Goal: Information Seeking & Learning: Learn about a topic

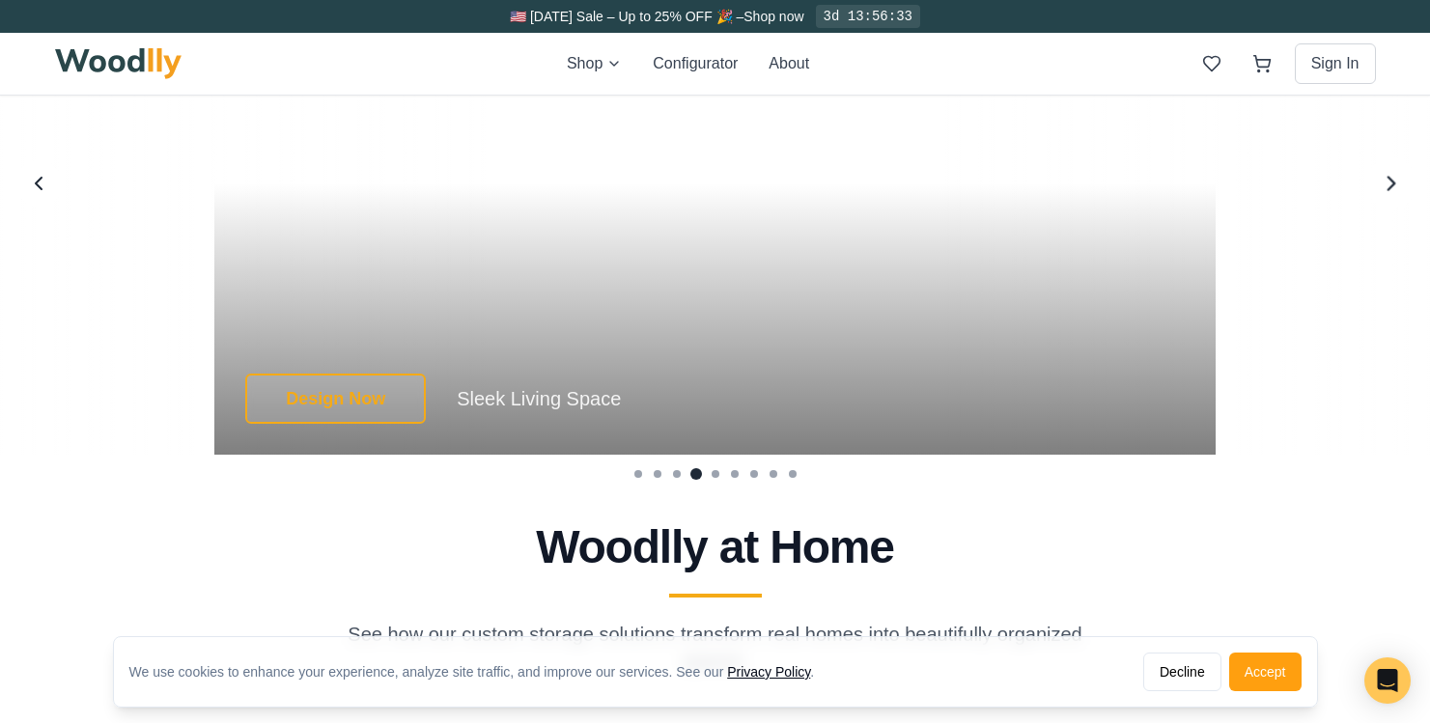
scroll to position [3736, 0]
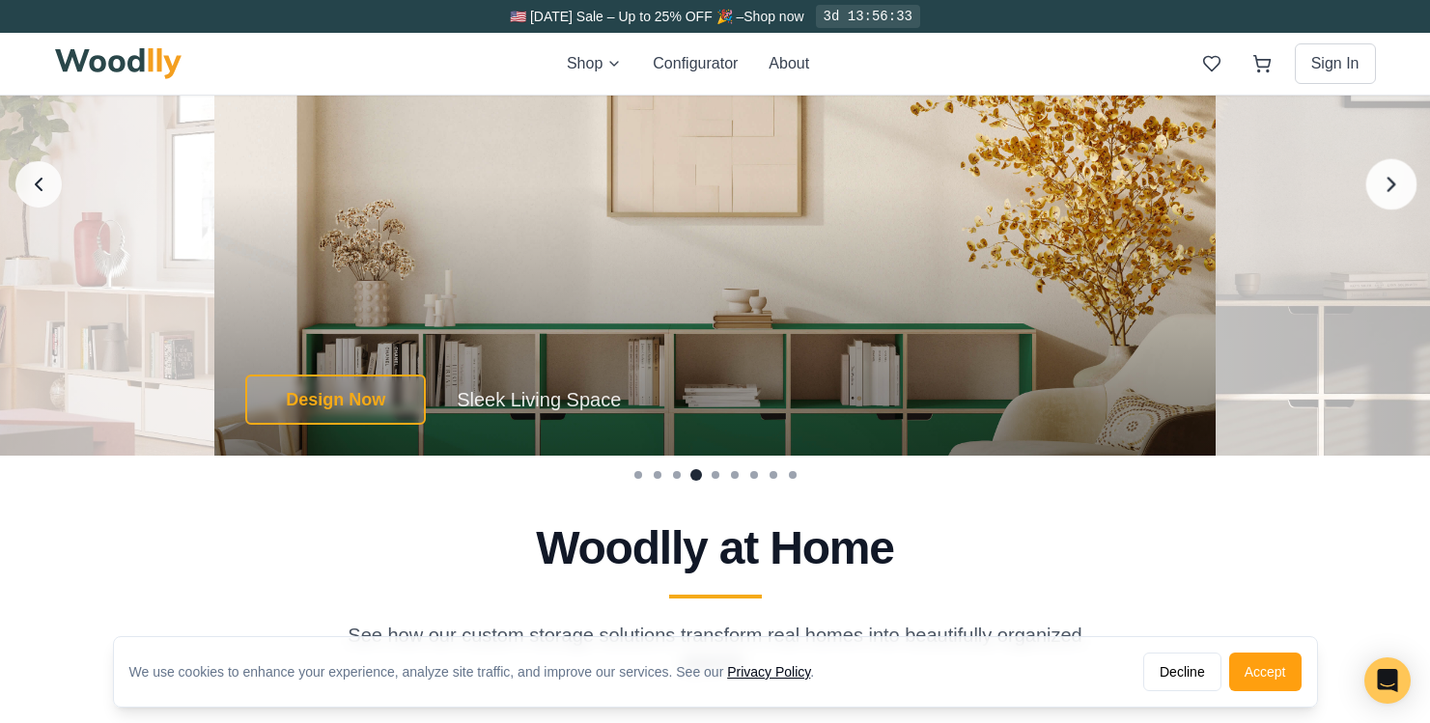
click at [1402, 184] on icon "Next image" at bounding box center [1391, 184] width 25 height 25
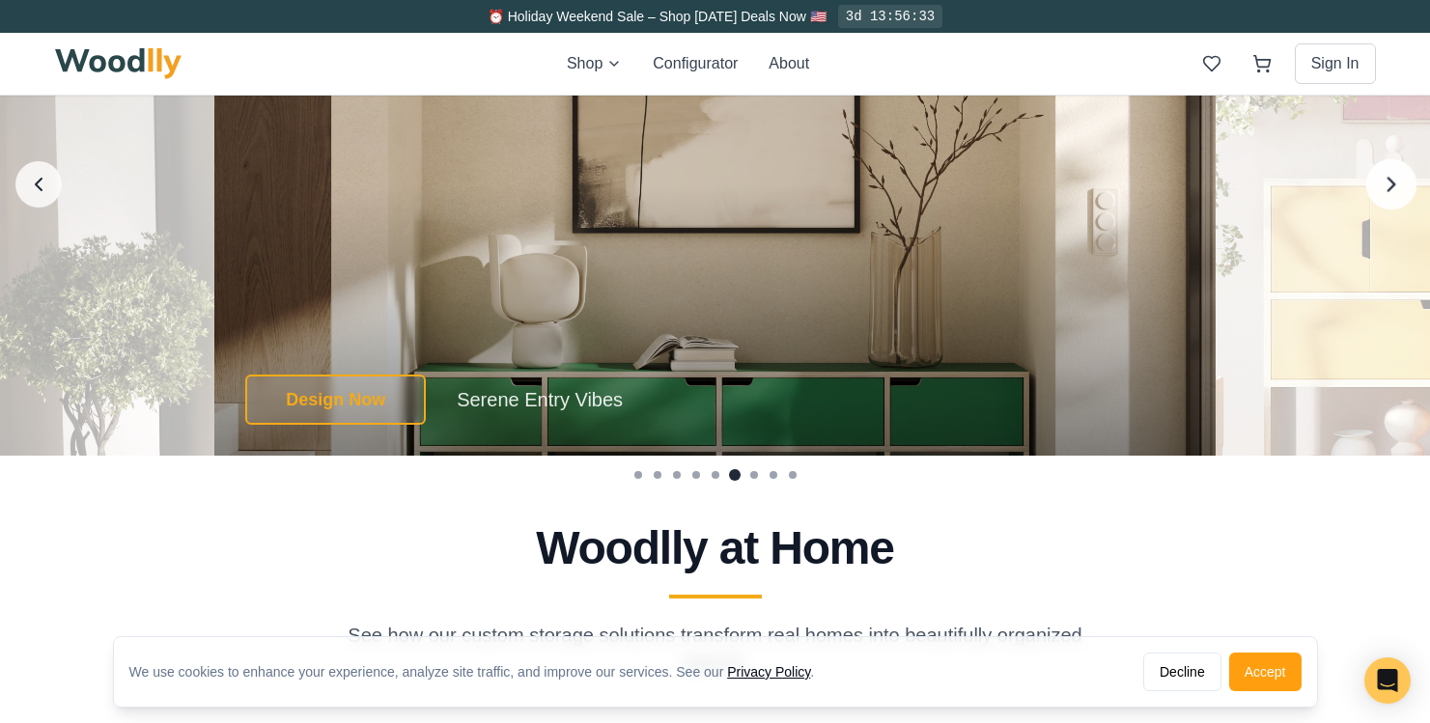
click at [1402, 184] on icon "Next image" at bounding box center [1391, 184] width 25 height 25
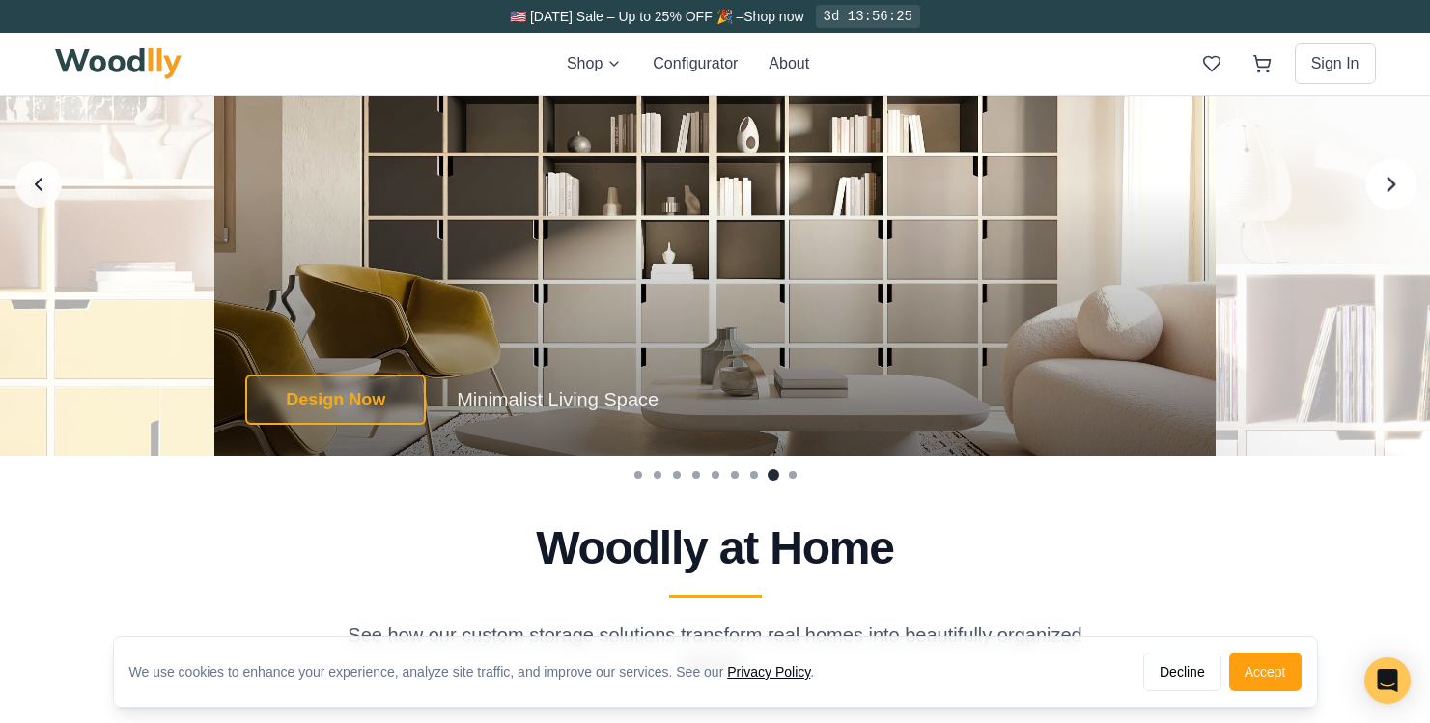
click at [1396, 185] on icon "Next image" at bounding box center [1391, 184] width 25 height 25
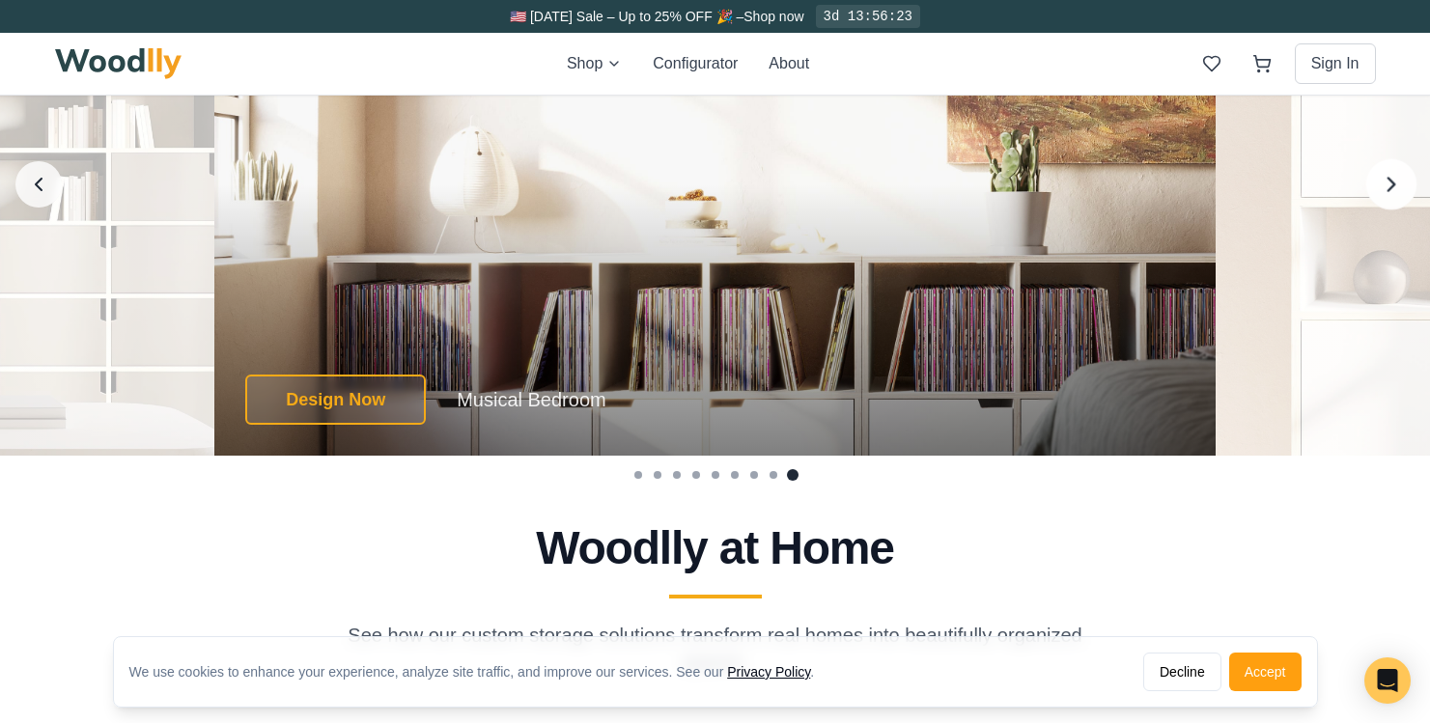
click at [1396, 185] on icon "Next image" at bounding box center [1391, 184] width 25 height 25
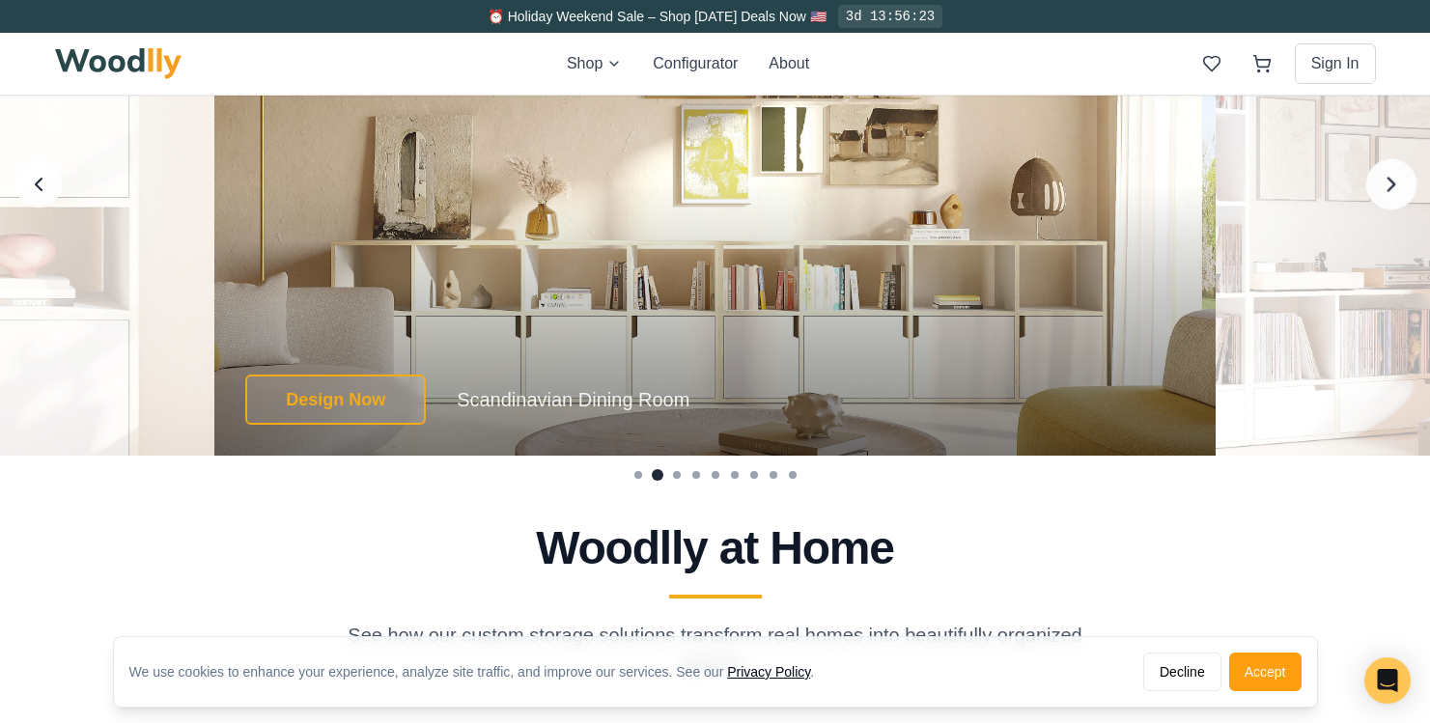
click at [1396, 185] on icon "Next image" at bounding box center [1391, 184] width 25 height 25
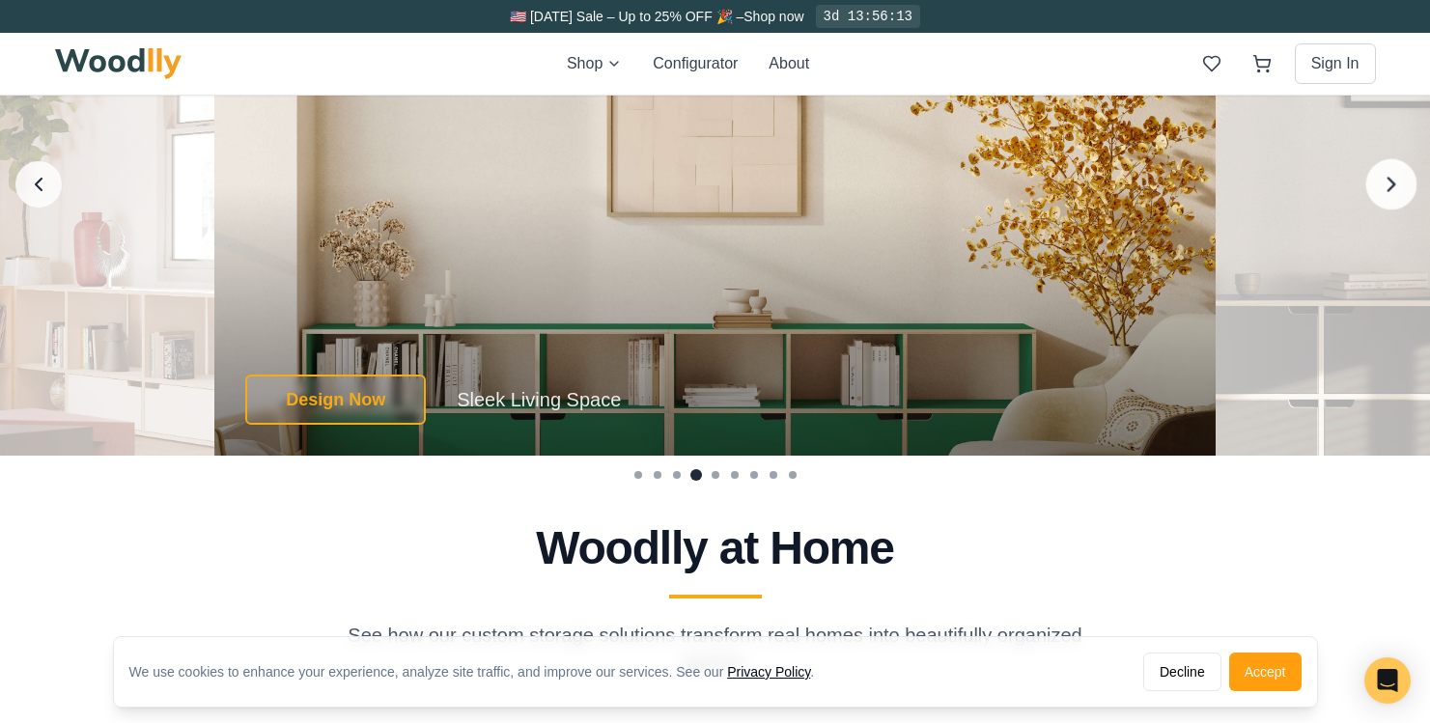
click at [1379, 191] on icon "Next image" at bounding box center [1391, 184] width 25 height 25
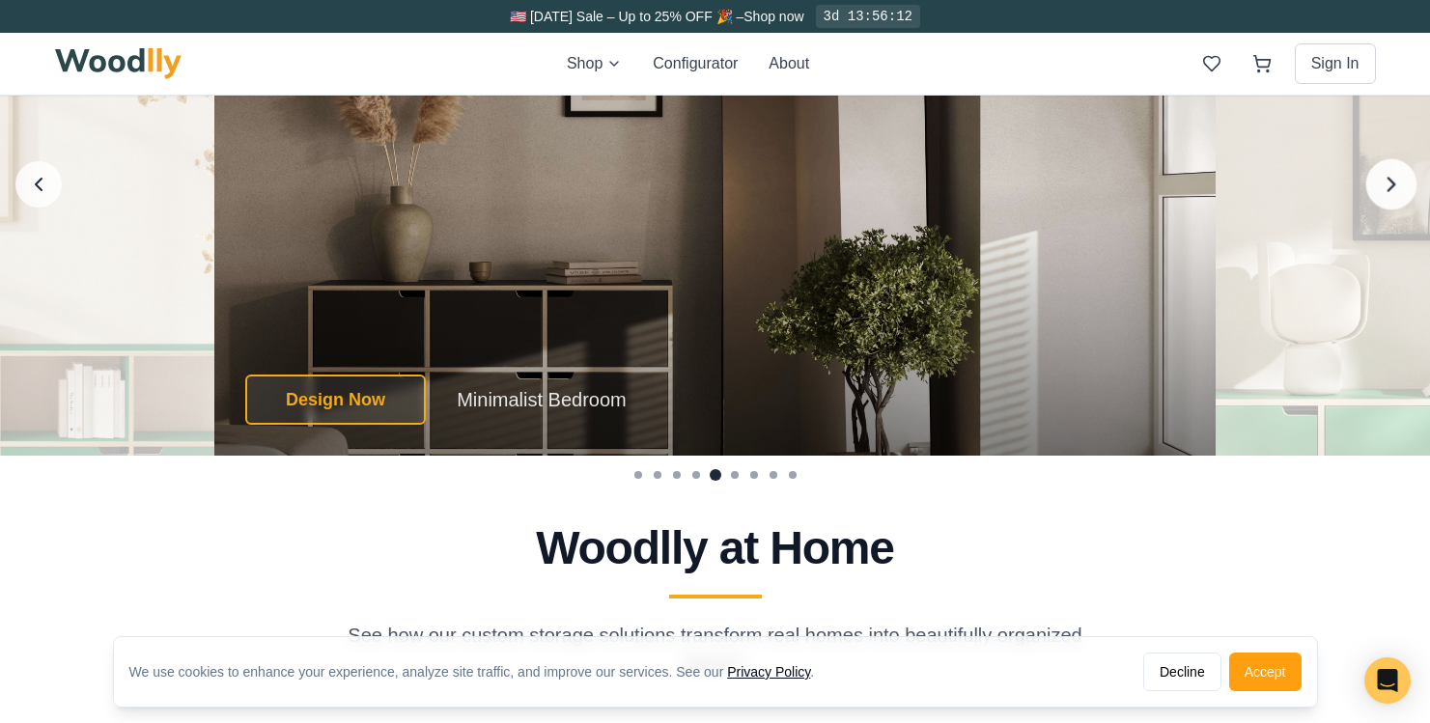
click at [1379, 191] on icon "Next image" at bounding box center [1391, 184] width 25 height 25
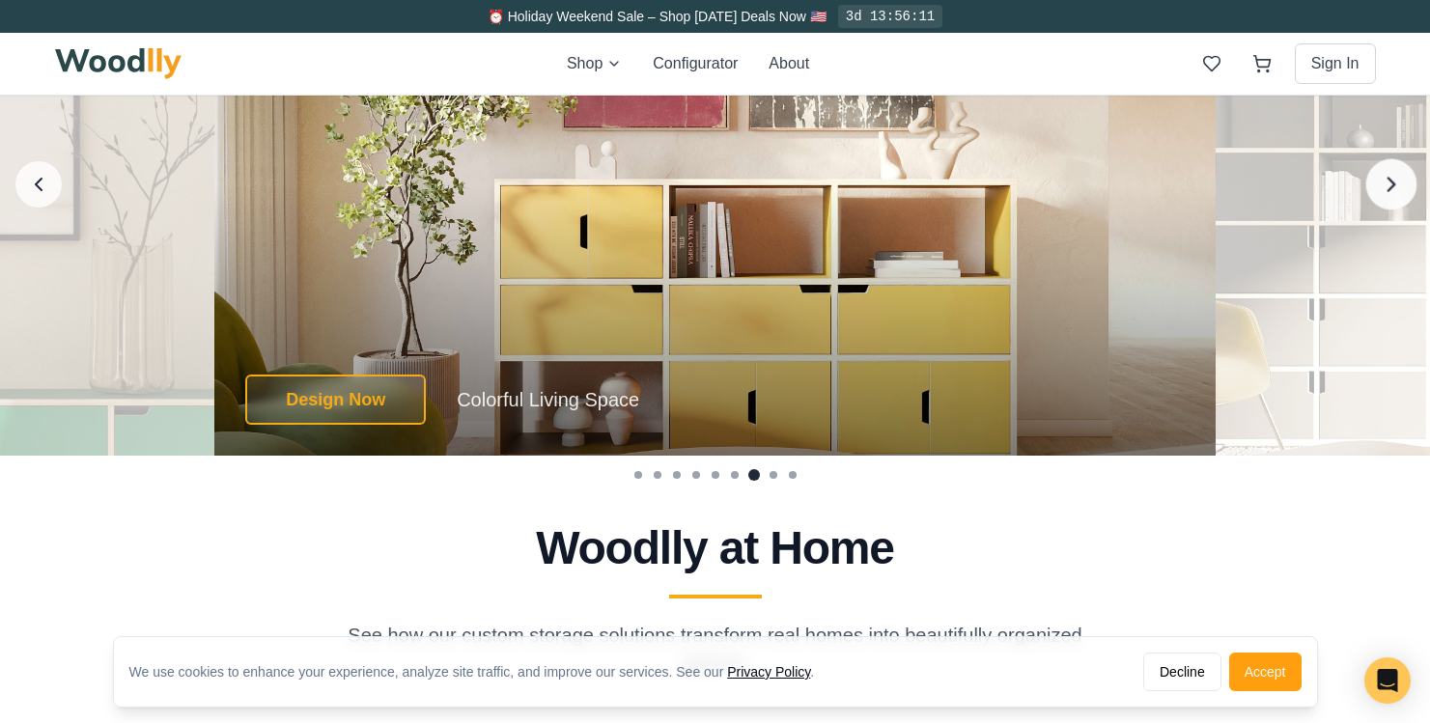
click at [1379, 191] on icon "Next image" at bounding box center [1391, 184] width 25 height 25
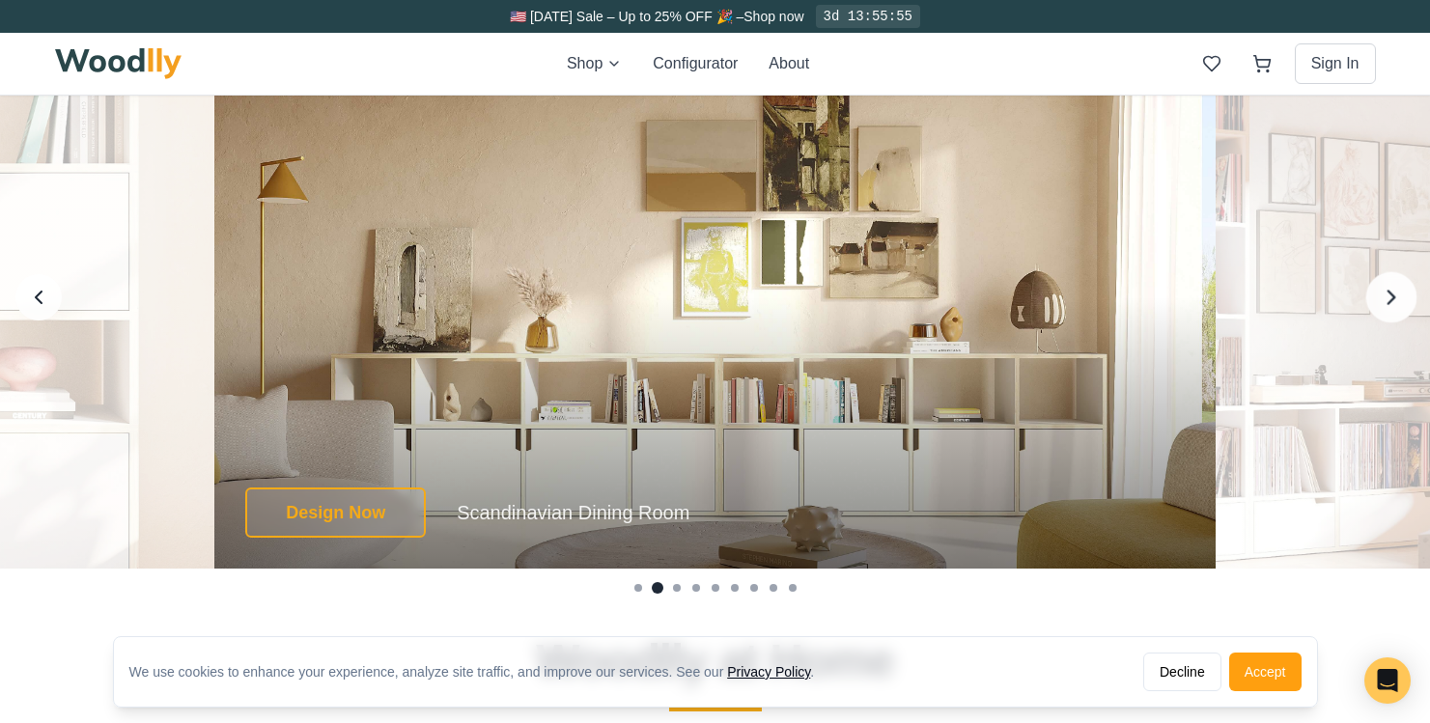
scroll to position [3625, 0]
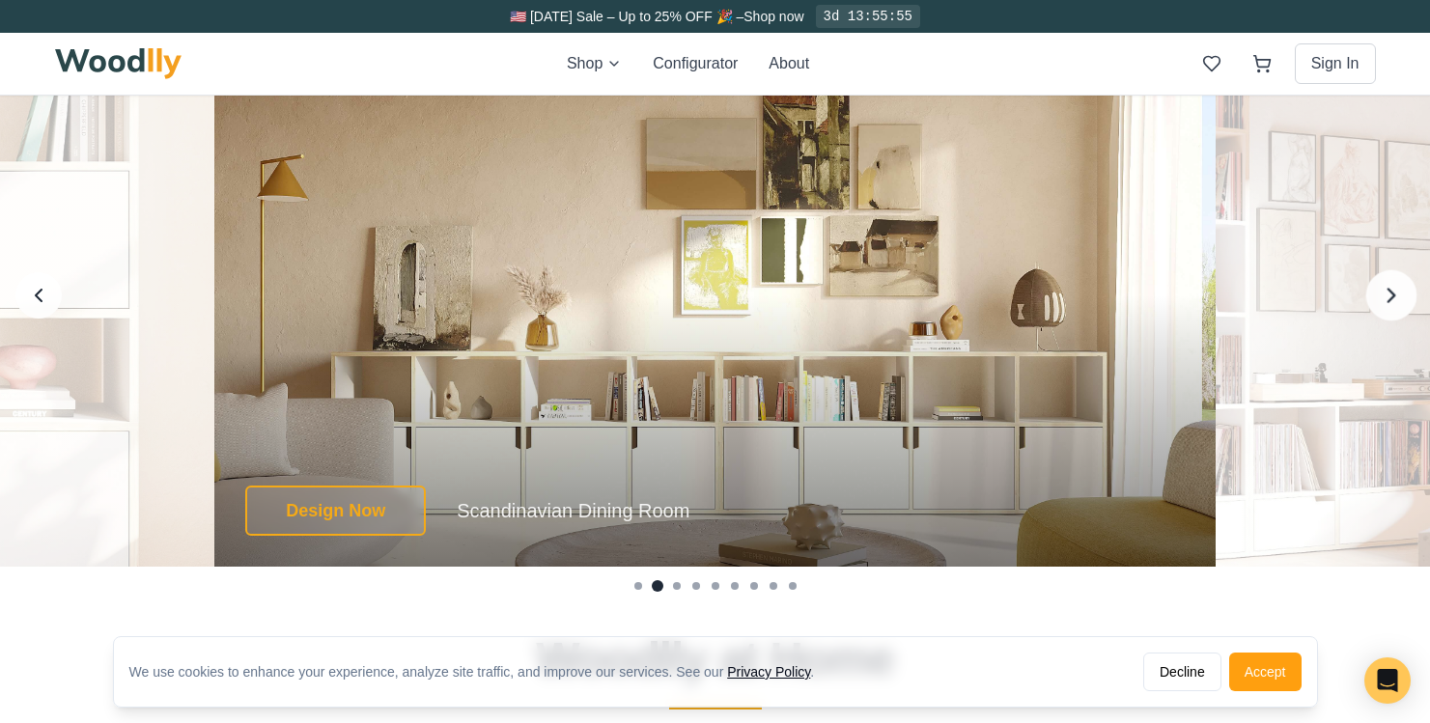
click at [1392, 295] on icon "Next image" at bounding box center [1391, 295] width 7 height 13
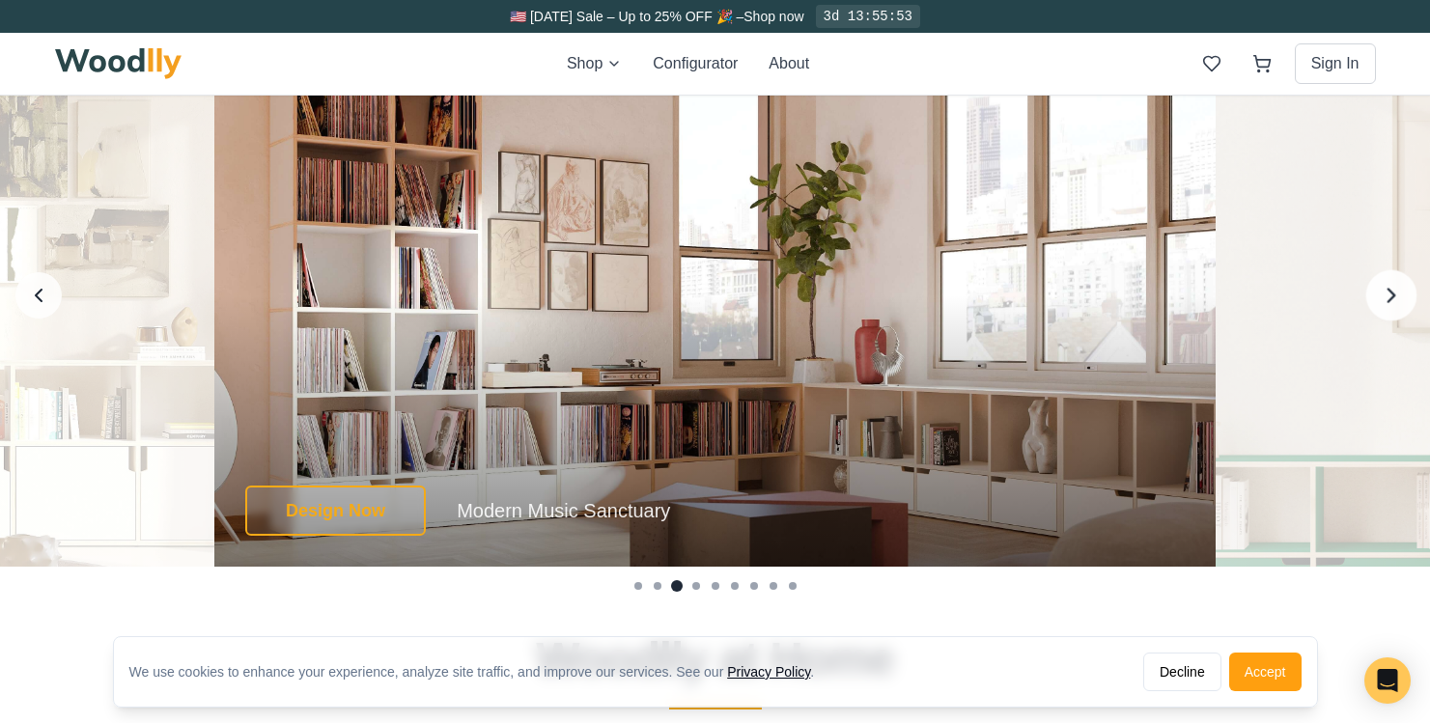
click at [1392, 295] on icon "Next image" at bounding box center [1391, 295] width 7 height 13
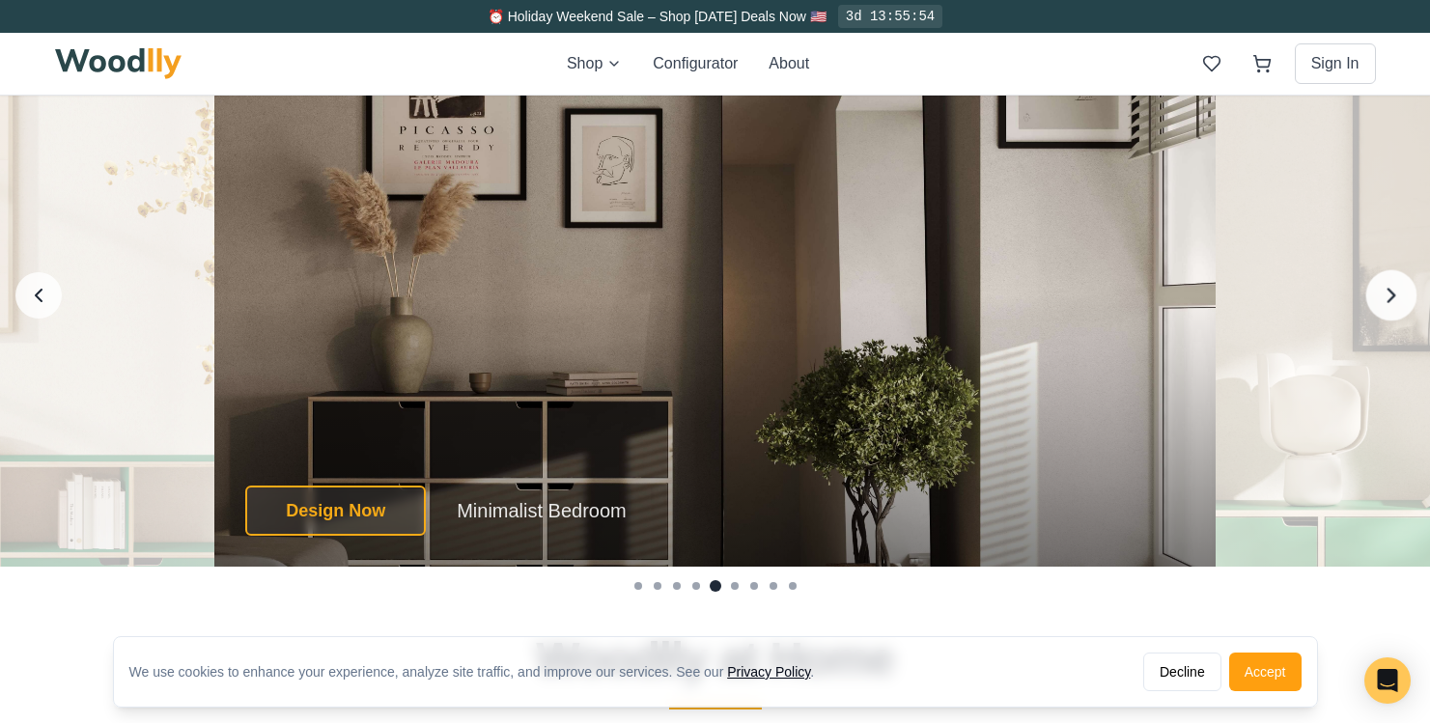
click at [1392, 295] on icon "Next image" at bounding box center [1391, 295] width 7 height 13
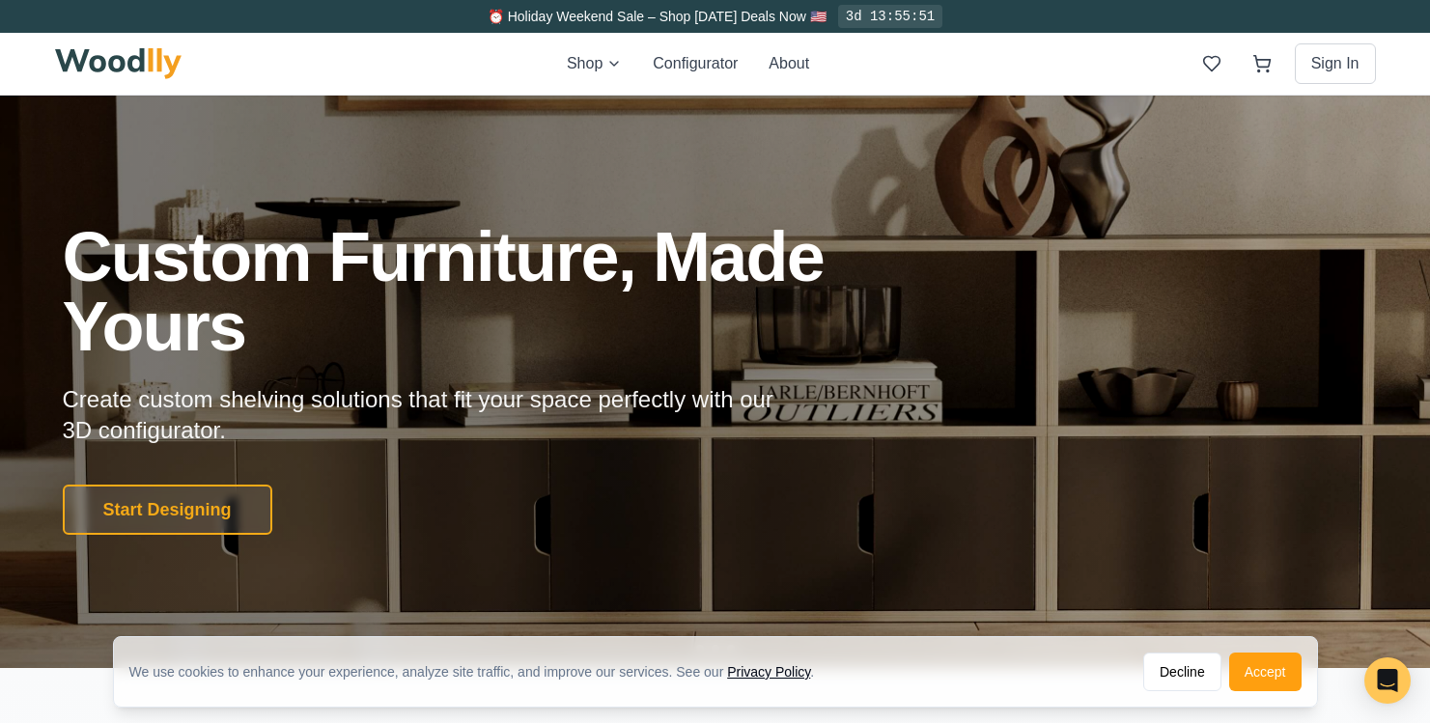
scroll to position [0, 0]
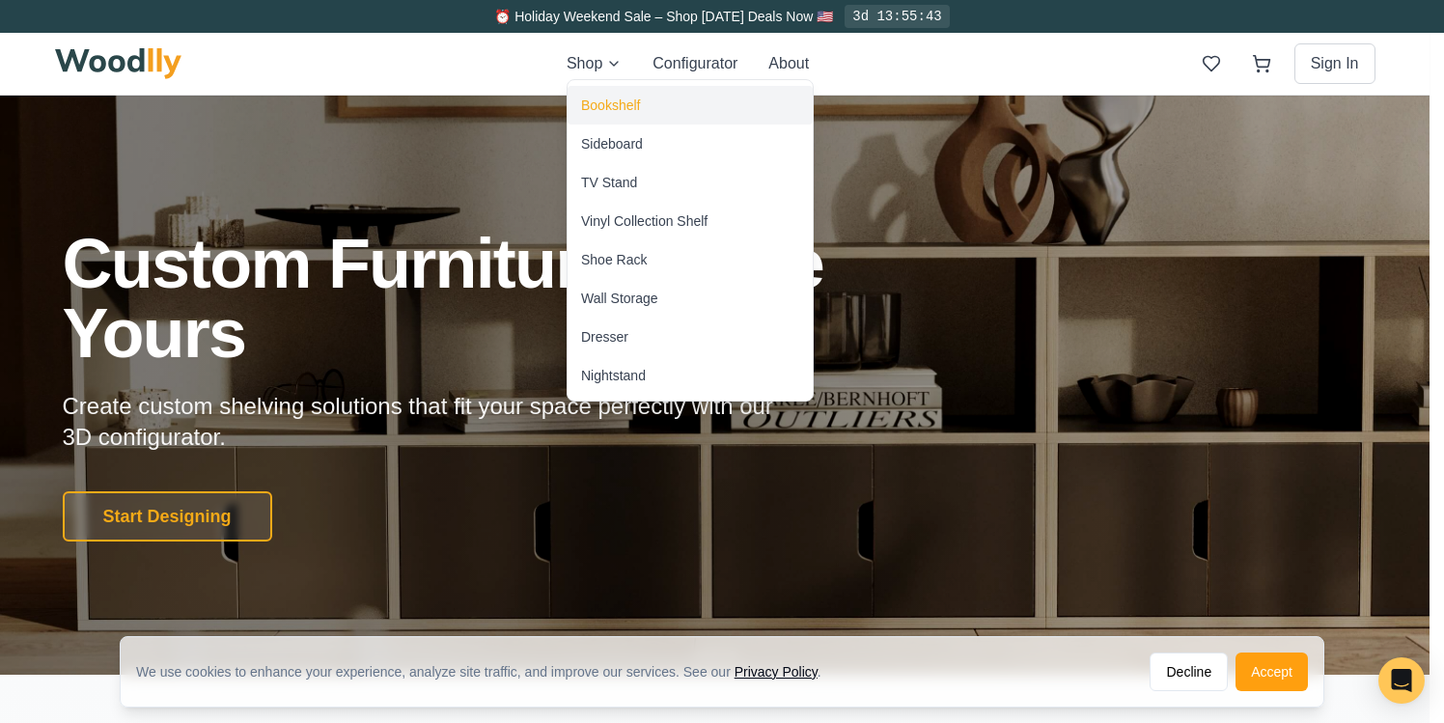
click at [591, 97] on div "Bookshelf" at bounding box center [610, 105] width 59 height 19
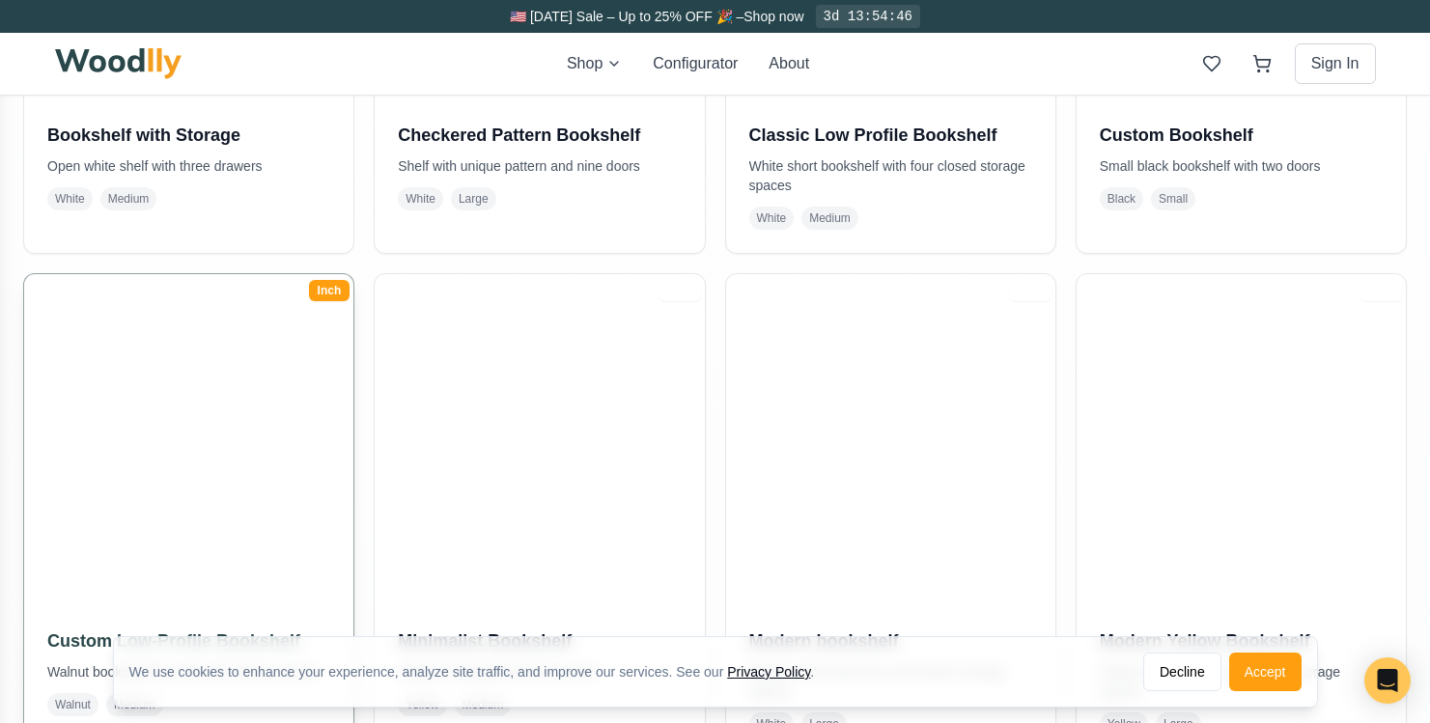
scroll to position [810, 0]
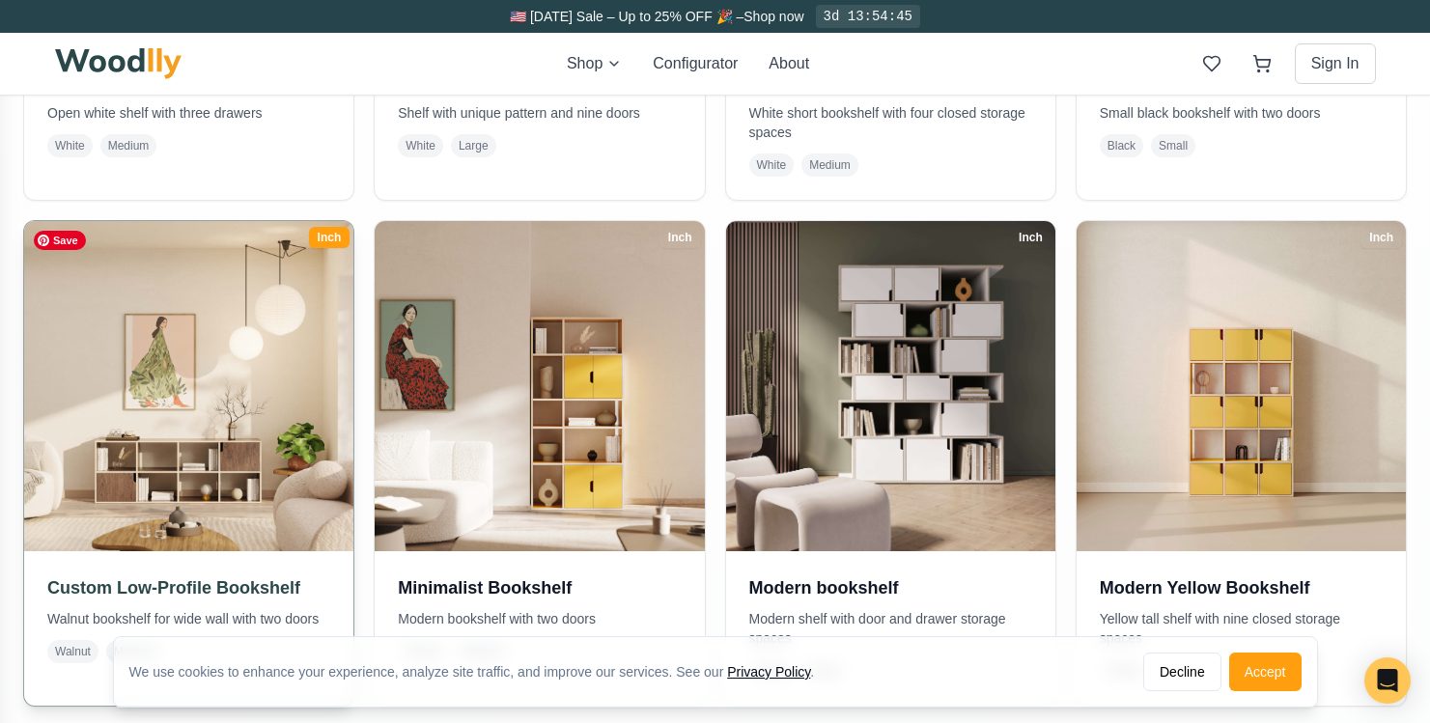
click at [263, 422] on img at bounding box center [188, 386] width 346 height 346
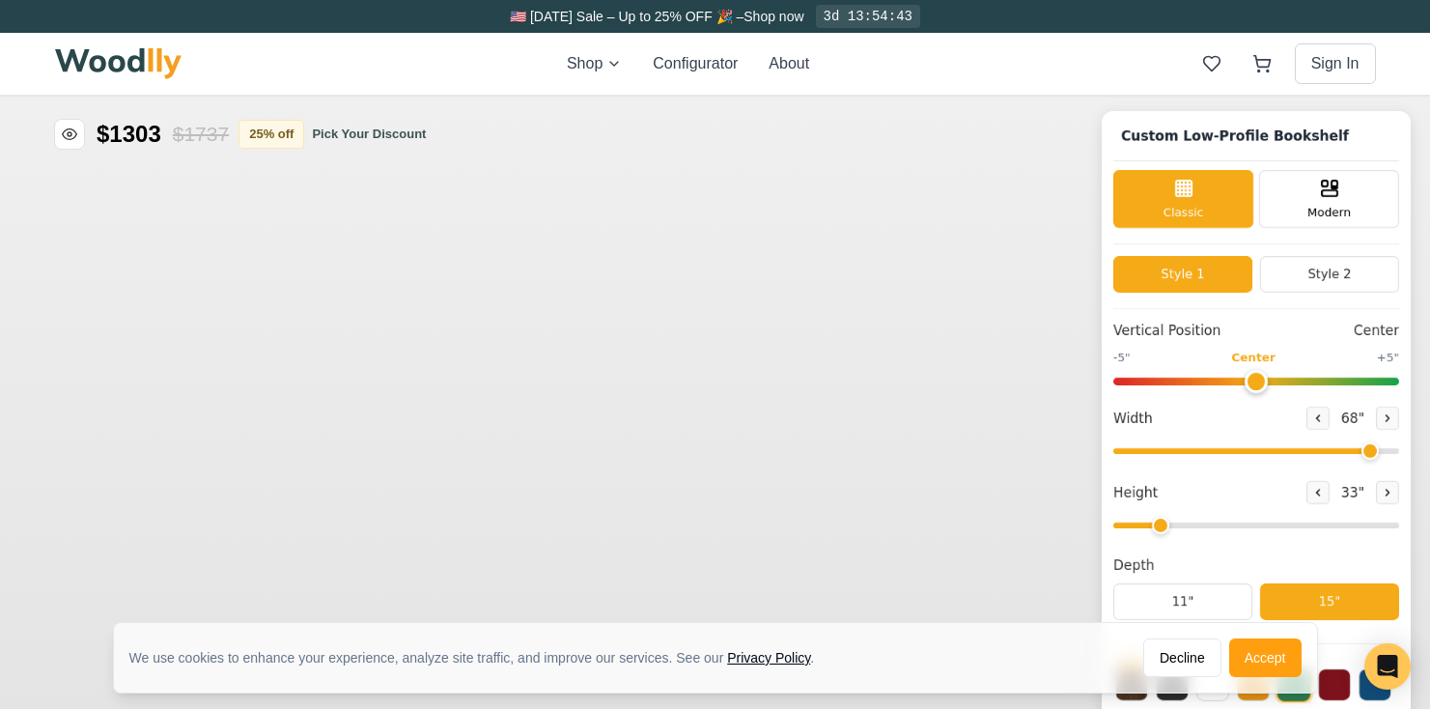
type input "68"
type input "2"
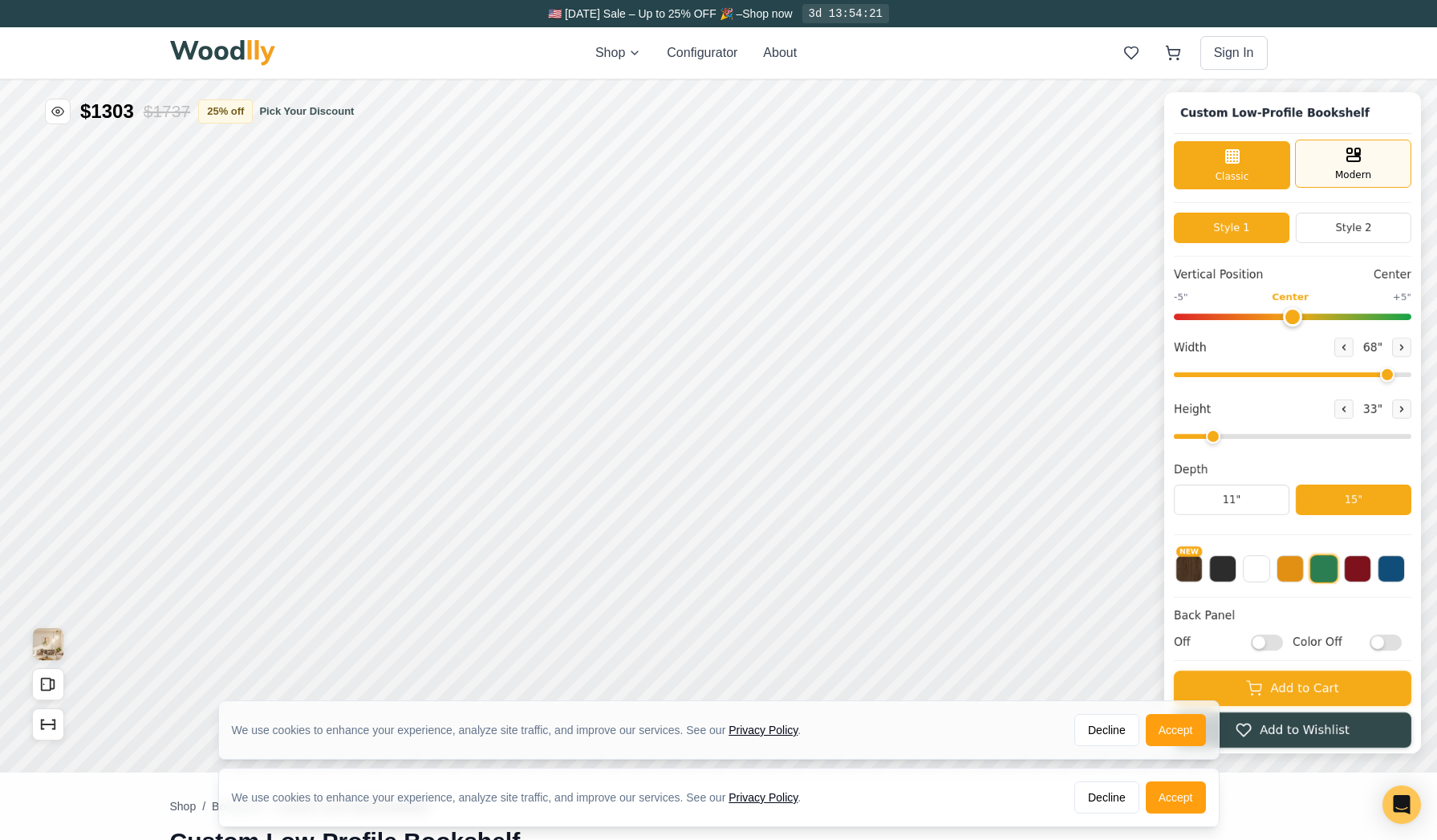
click at [1188, 179] on div "Modern" at bounding box center [1353, 164] width 116 height 48
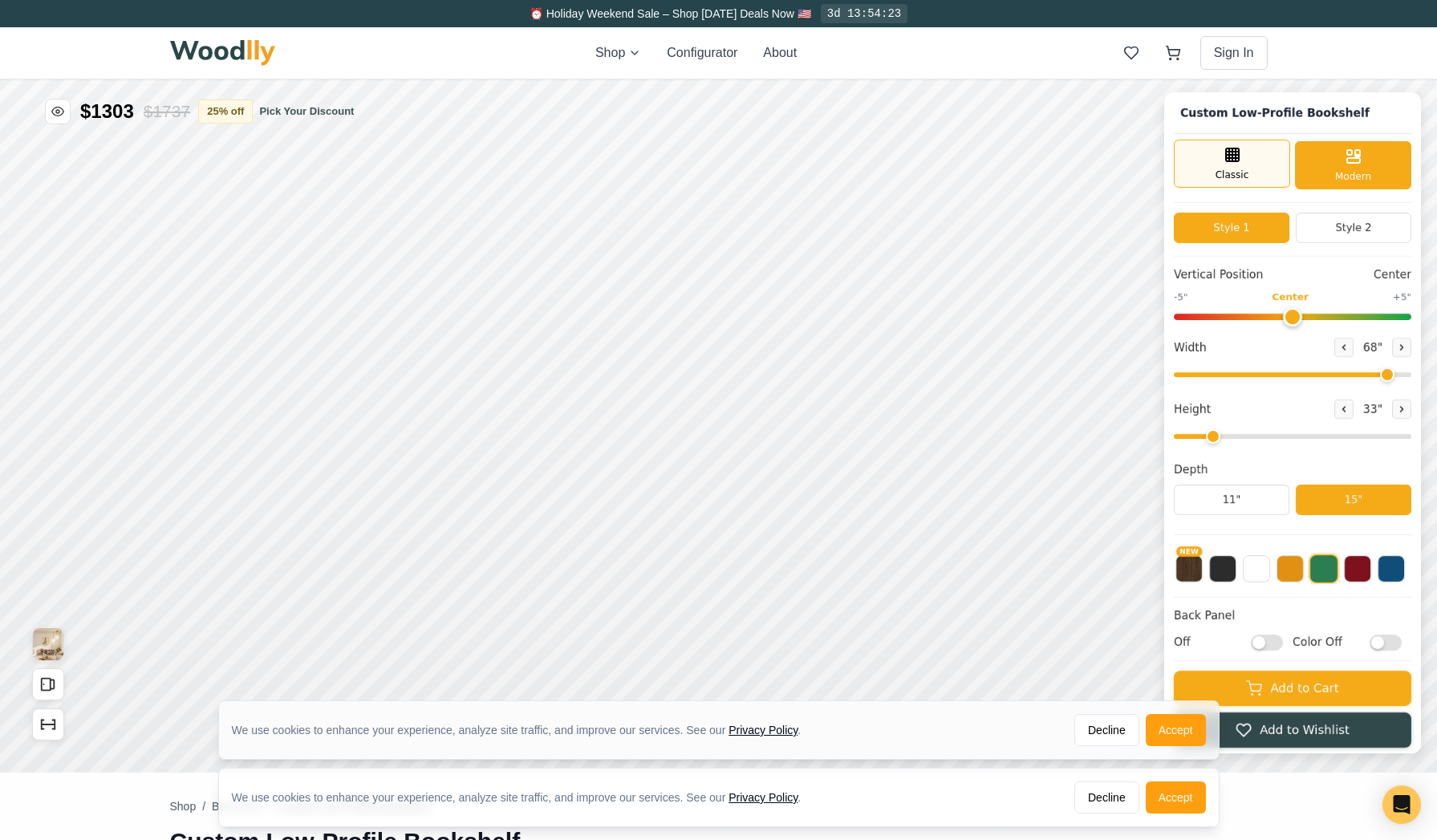
click at [1188, 175] on span "Classic" at bounding box center [1232, 174] width 34 height 14
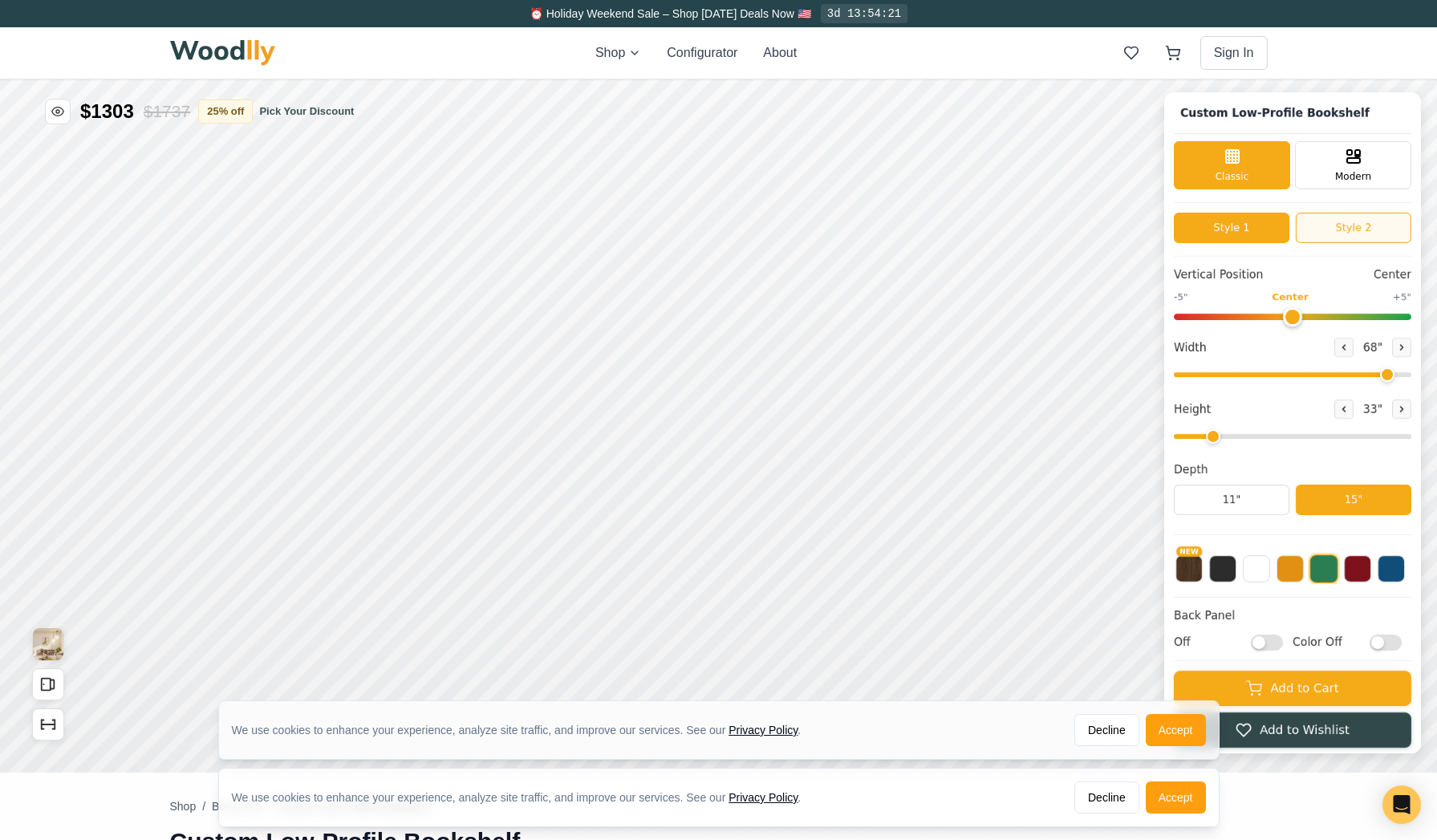
click at [1188, 239] on button "Style 2" at bounding box center [1353, 228] width 116 height 31
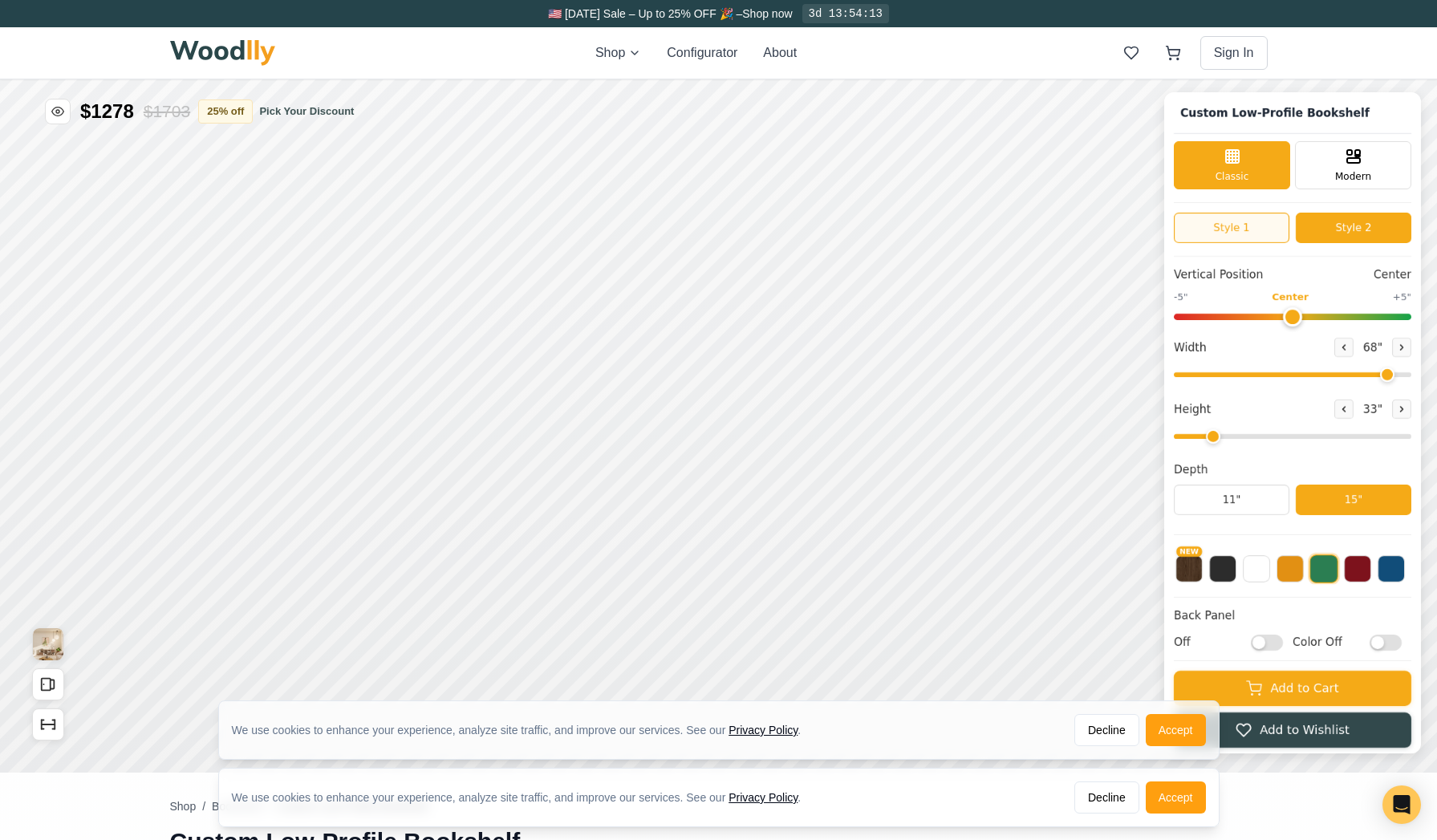
click at [1188, 233] on button "Style 1" at bounding box center [1231, 228] width 116 height 31
click at [1188, 570] on button at bounding box center [1290, 567] width 27 height 27
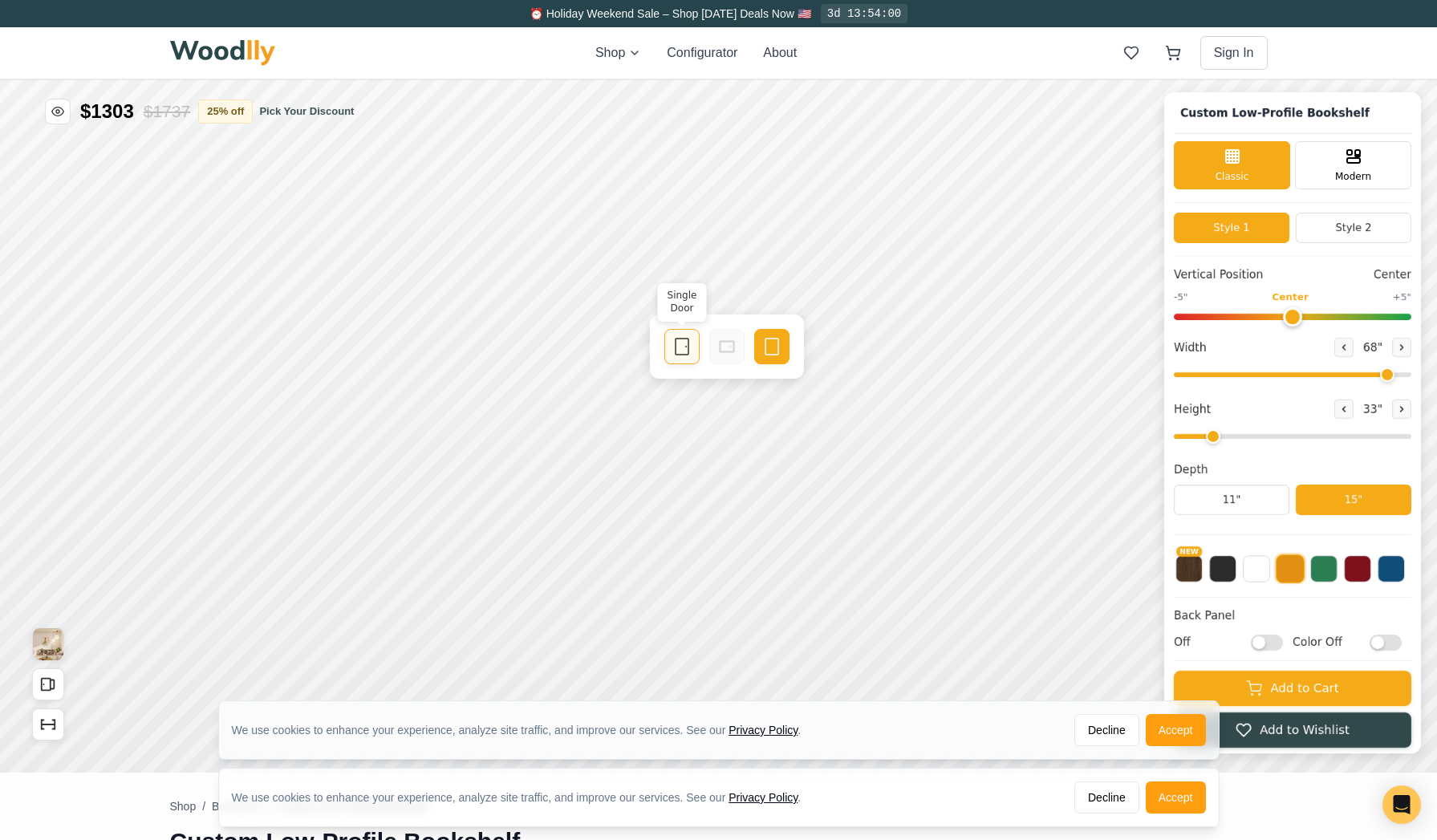
click at [685, 350] on icon at bounding box center [682, 346] width 19 height 19
click at [1188, 240] on button "Style 2" at bounding box center [1353, 228] width 116 height 31
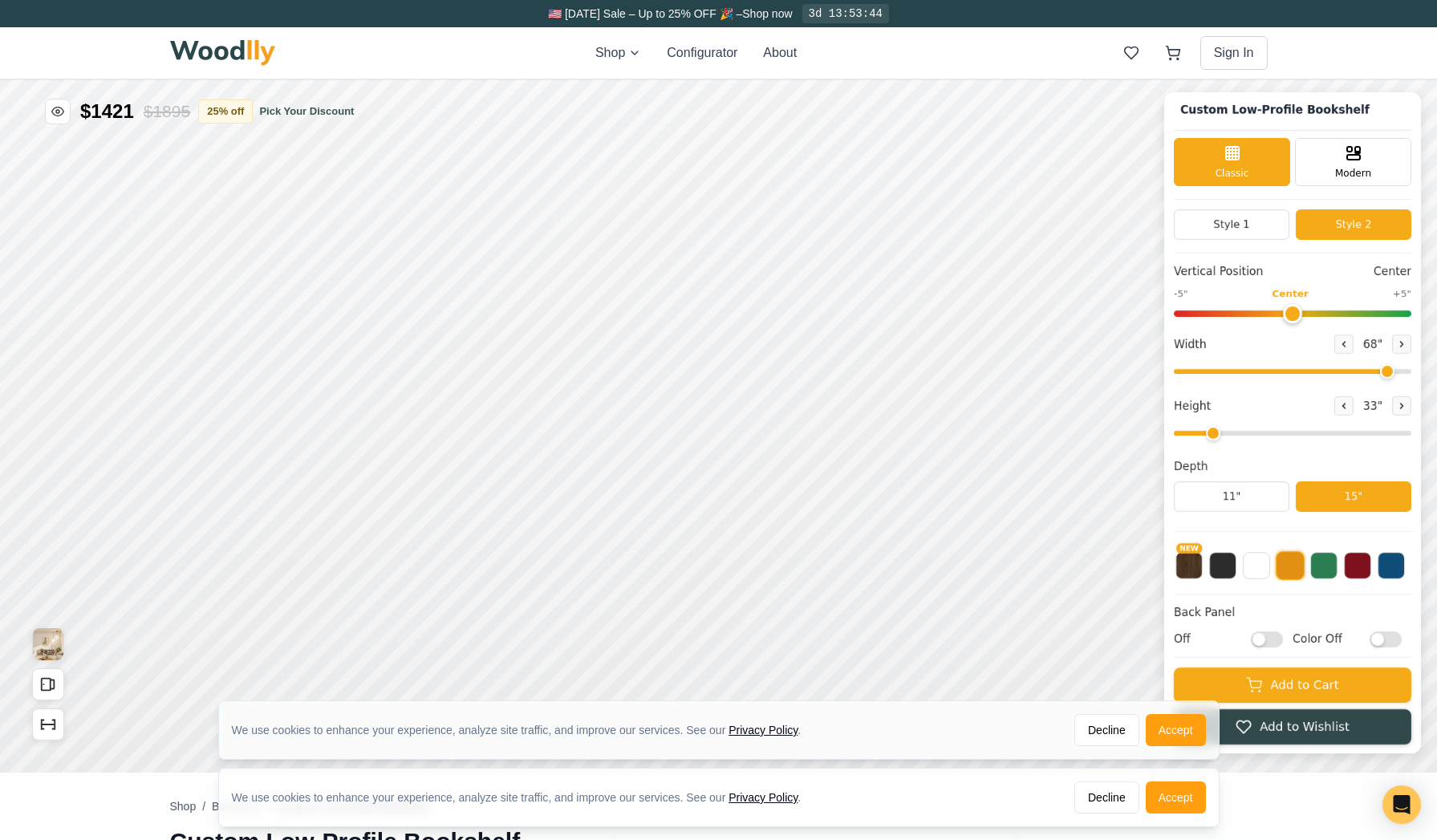
scroll to position [6, 0]
type input "0"
drag, startPoint x: 1312, startPoint y: 310, endPoint x: 1298, endPoint y: 325, distance: 20.5
click at [1188, 316] on input "range" at bounding box center [1292, 313] width 238 height 7
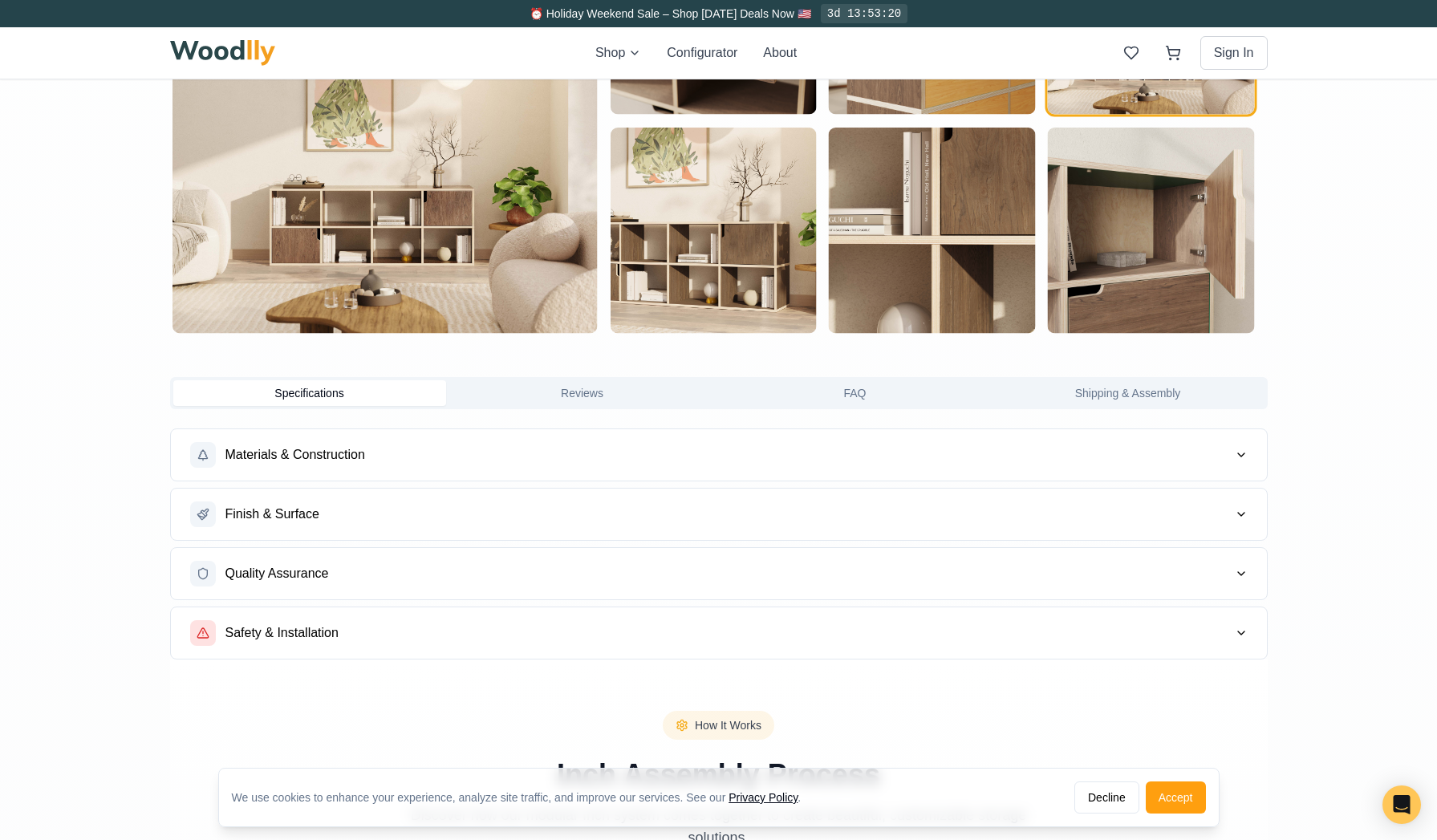
scroll to position [1010, 0]
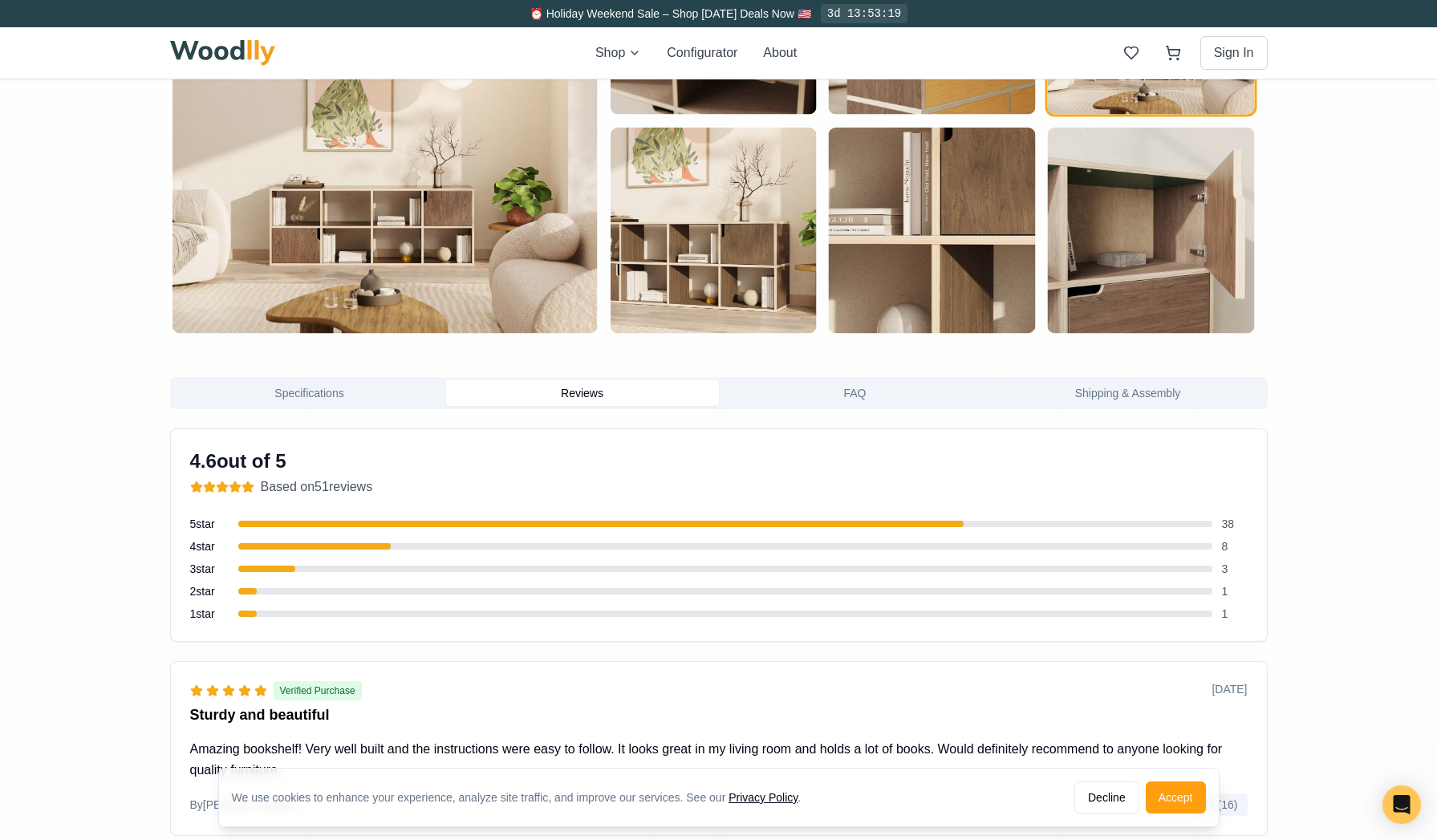
click at [582, 393] on button "Reviews" at bounding box center [583, 393] width 273 height 26
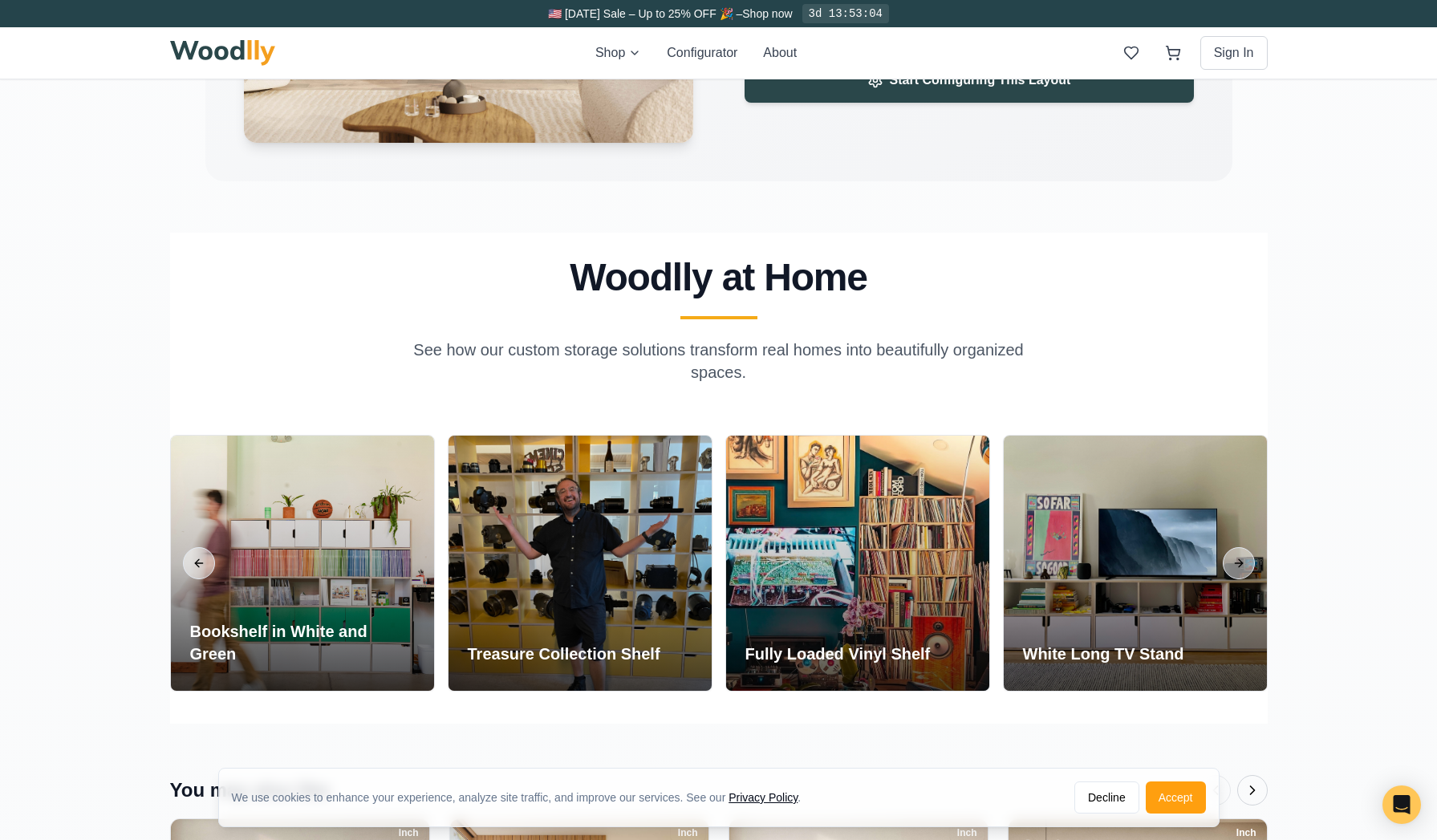
scroll to position [3711, 0]
click at [1188, 562] on button "Next slide" at bounding box center [1238, 562] width 32 height 32
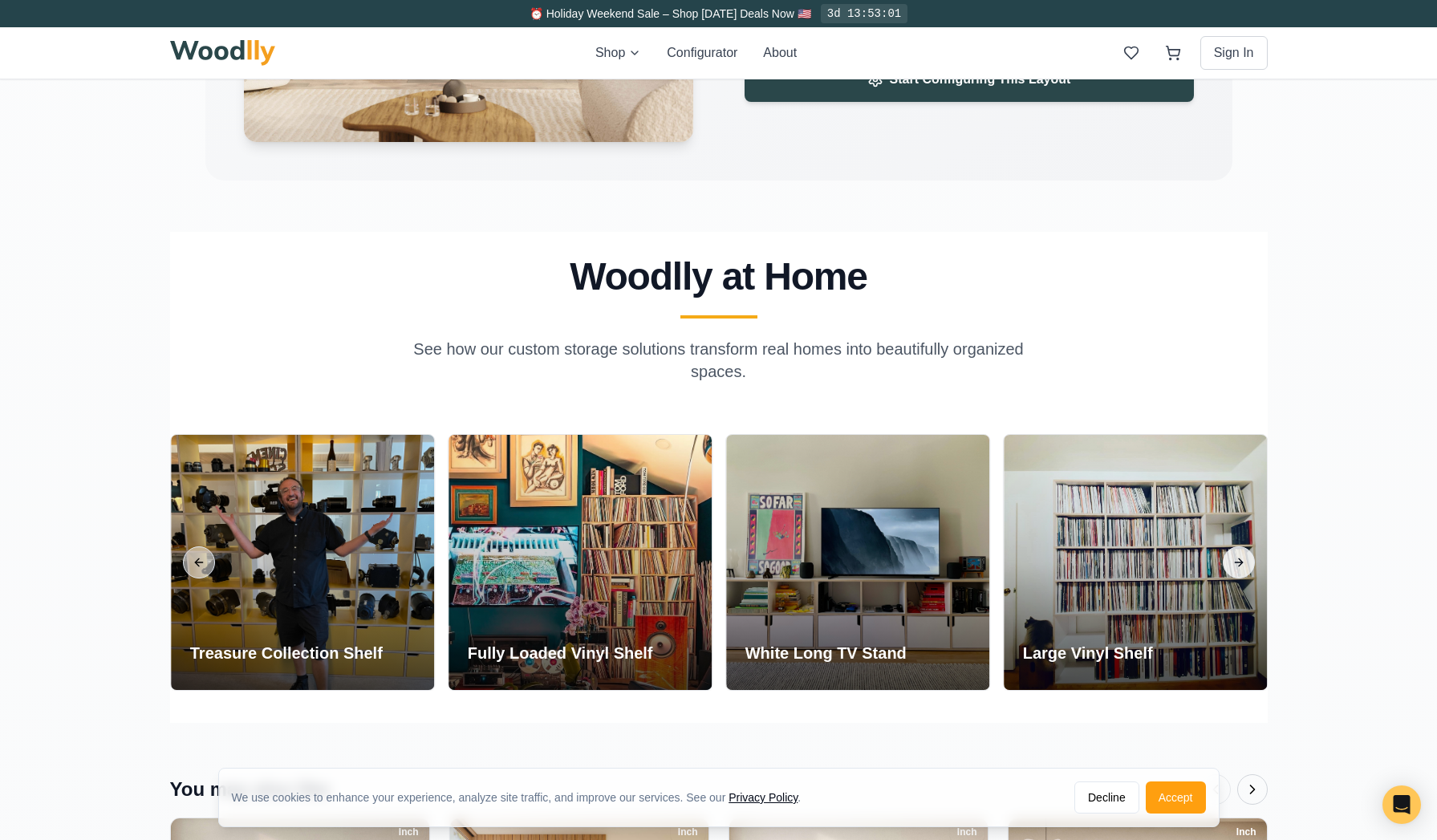
click at [1188, 562] on button "Next slide" at bounding box center [1238, 562] width 32 height 32
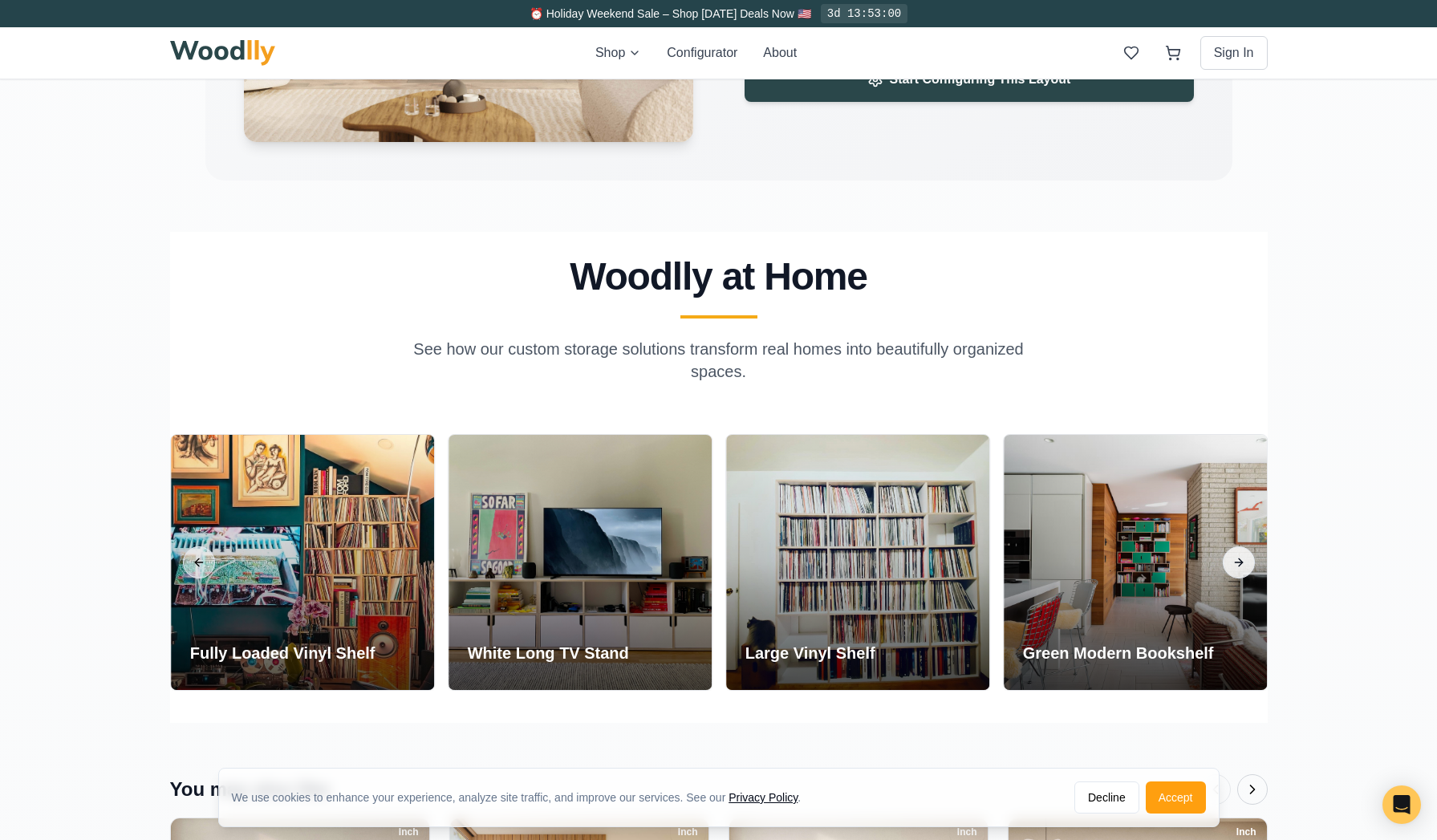
click at [1188, 562] on button "Next slide" at bounding box center [1238, 562] width 32 height 32
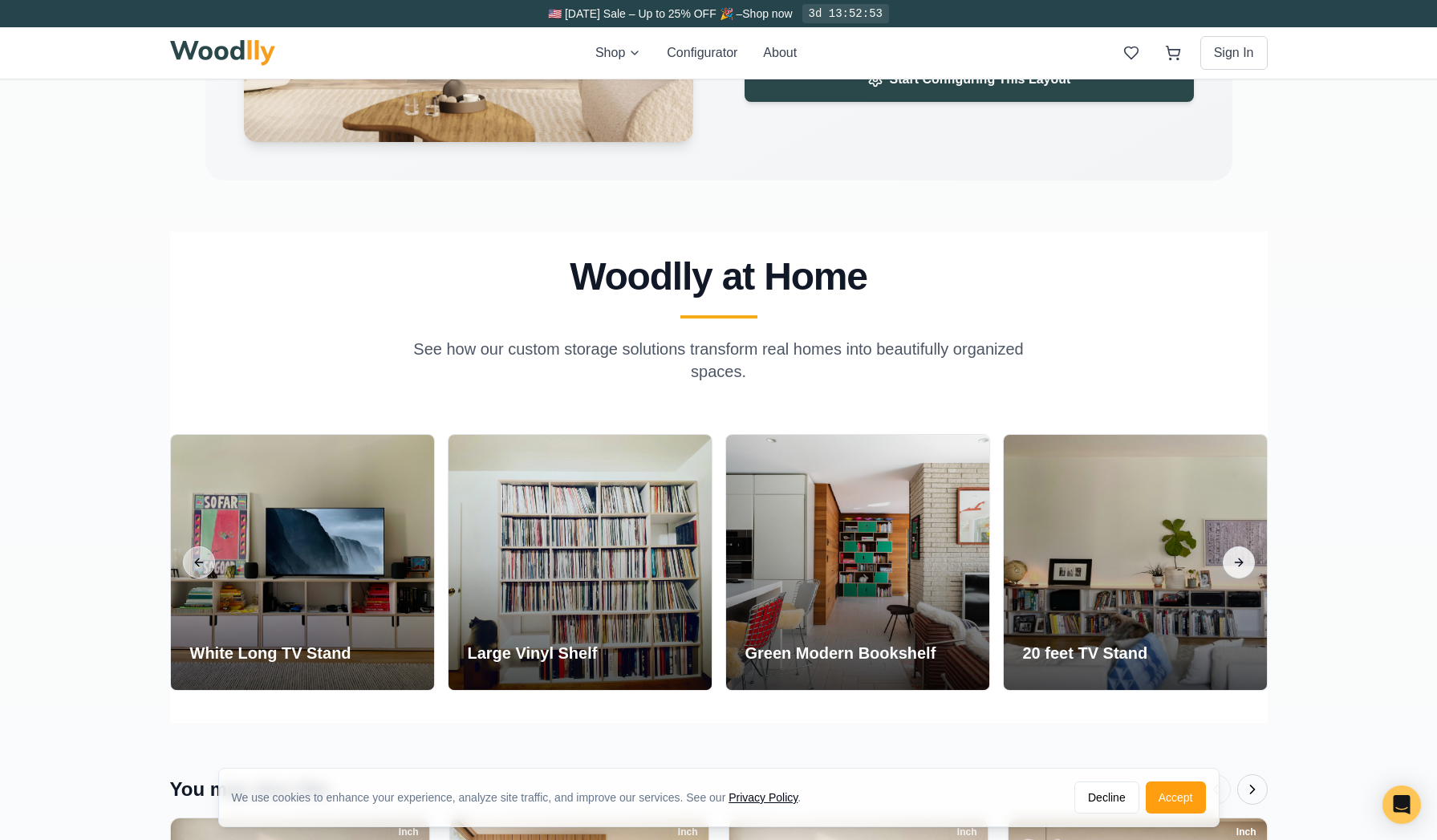
click at [1188, 562] on button "Next slide" at bounding box center [1238, 562] width 32 height 32
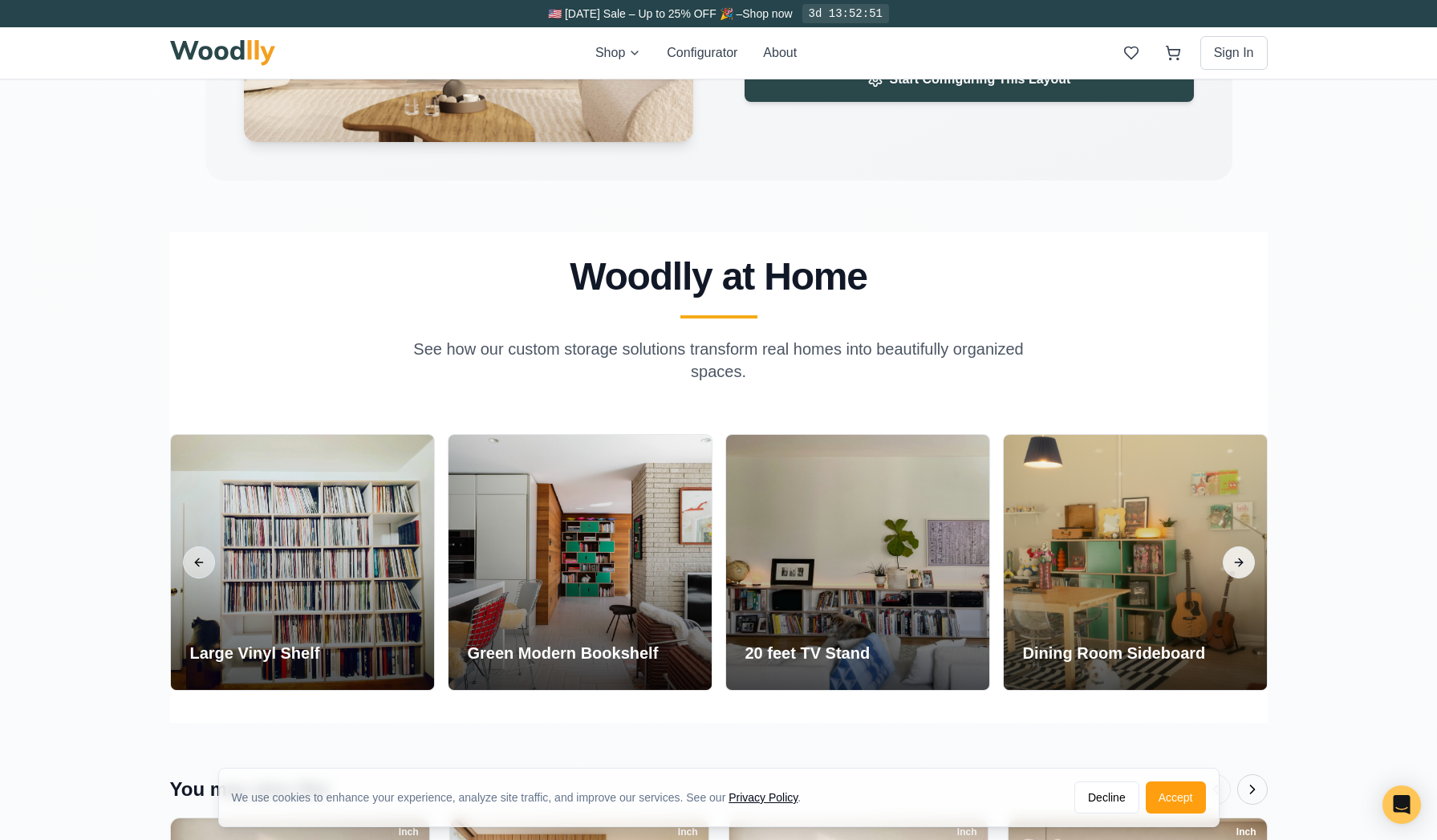
click at [1188, 562] on button "Next slide" at bounding box center [1238, 562] width 32 height 32
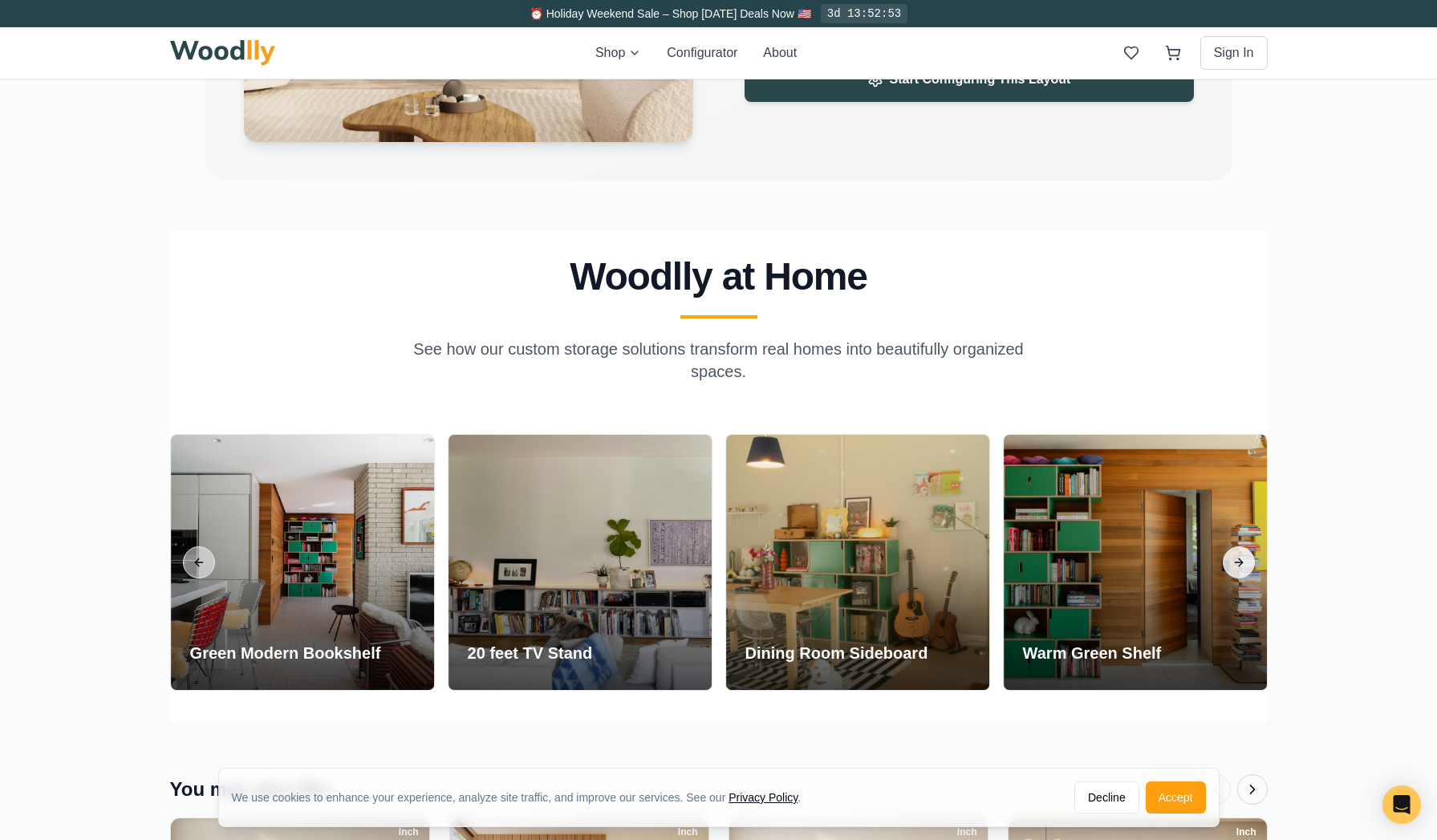
click at [1188, 562] on button "Next slide" at bounding box center [1238, 562] width 32 height 32
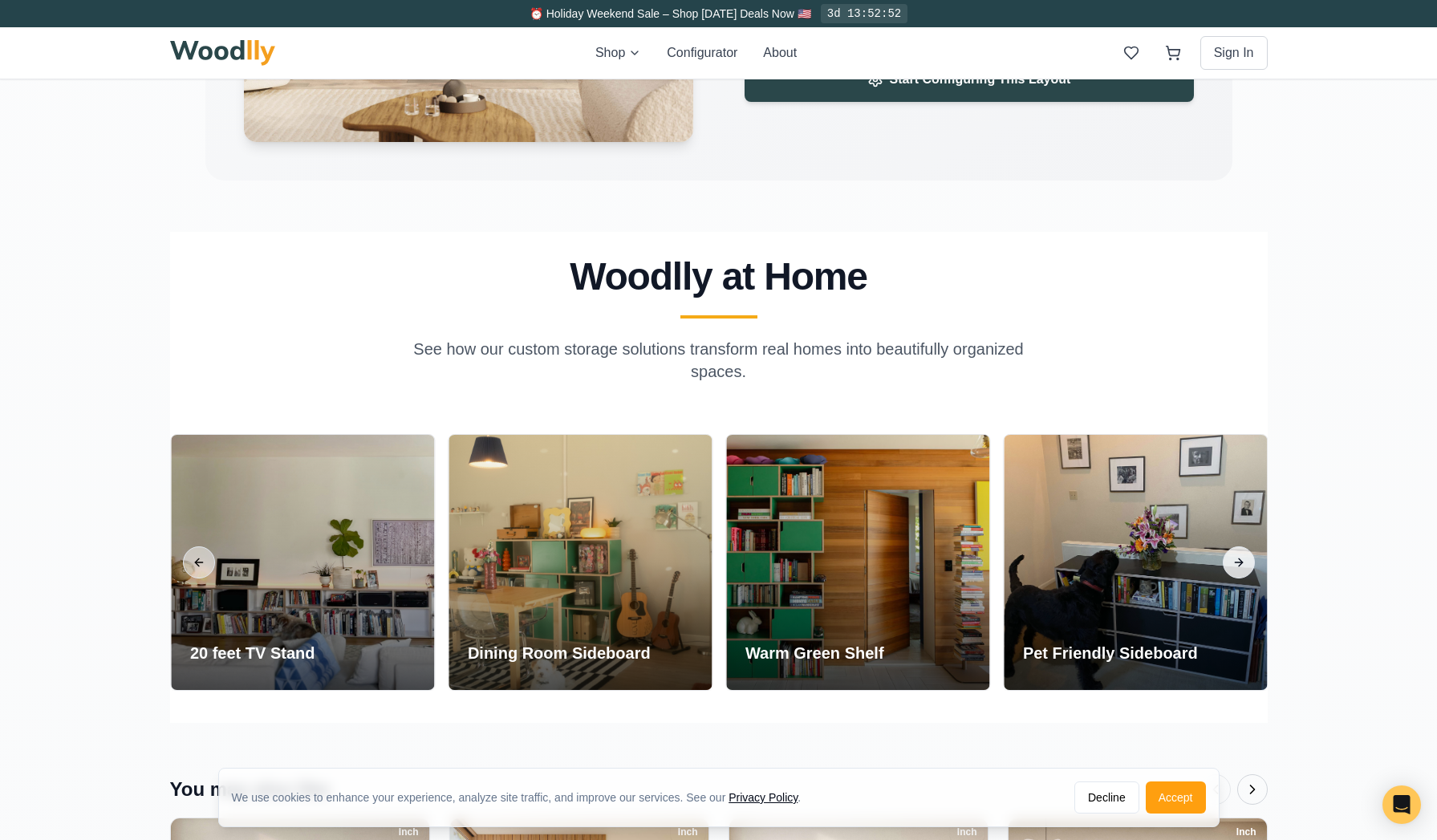
click at [1188, 562] on button "Next slide" at bounding box center [1238, 562] width 32 height 32
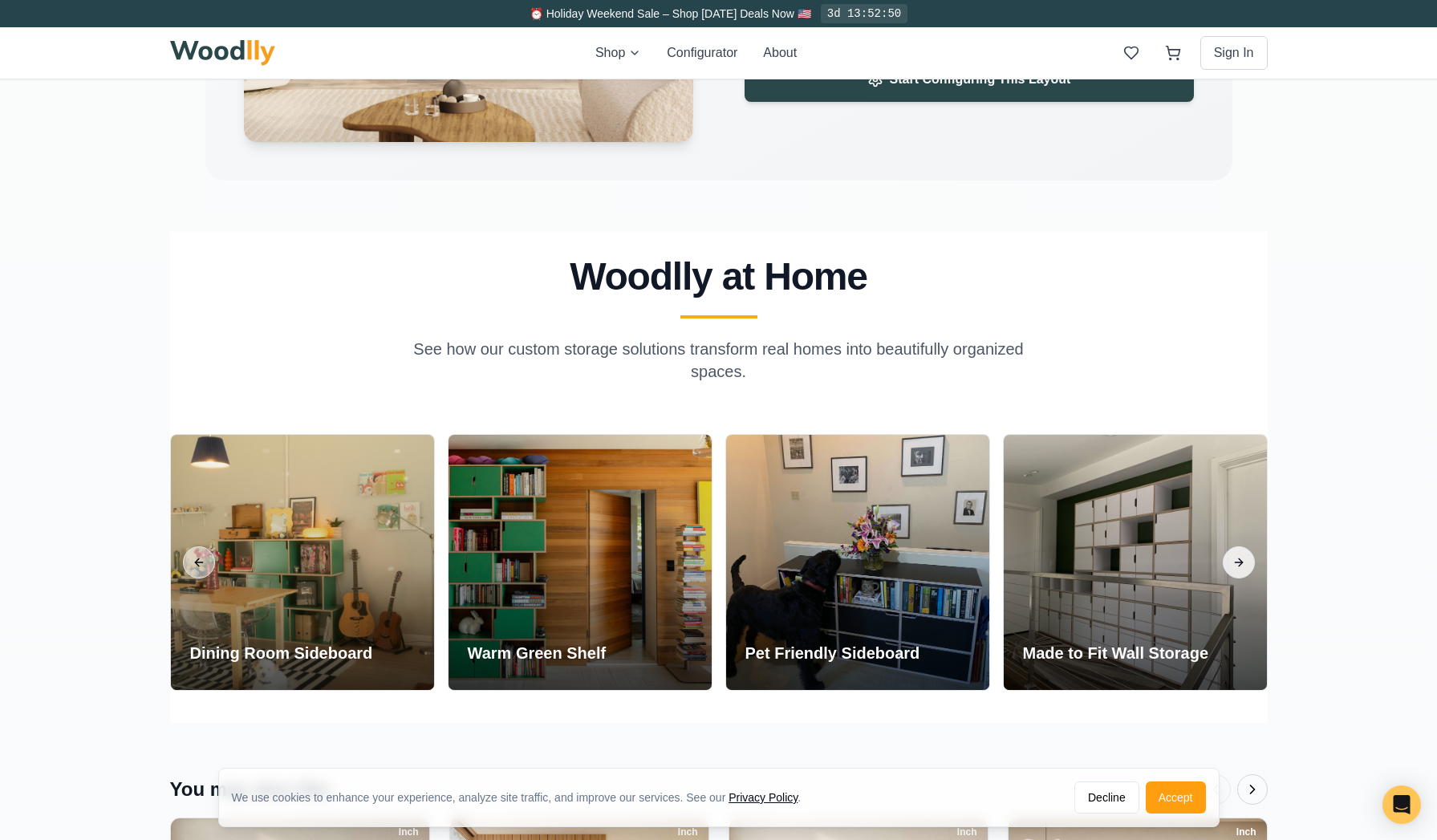
click at [1188, 562] on button "Next slide" at bounding box center [1238, 562] width 32 height 32
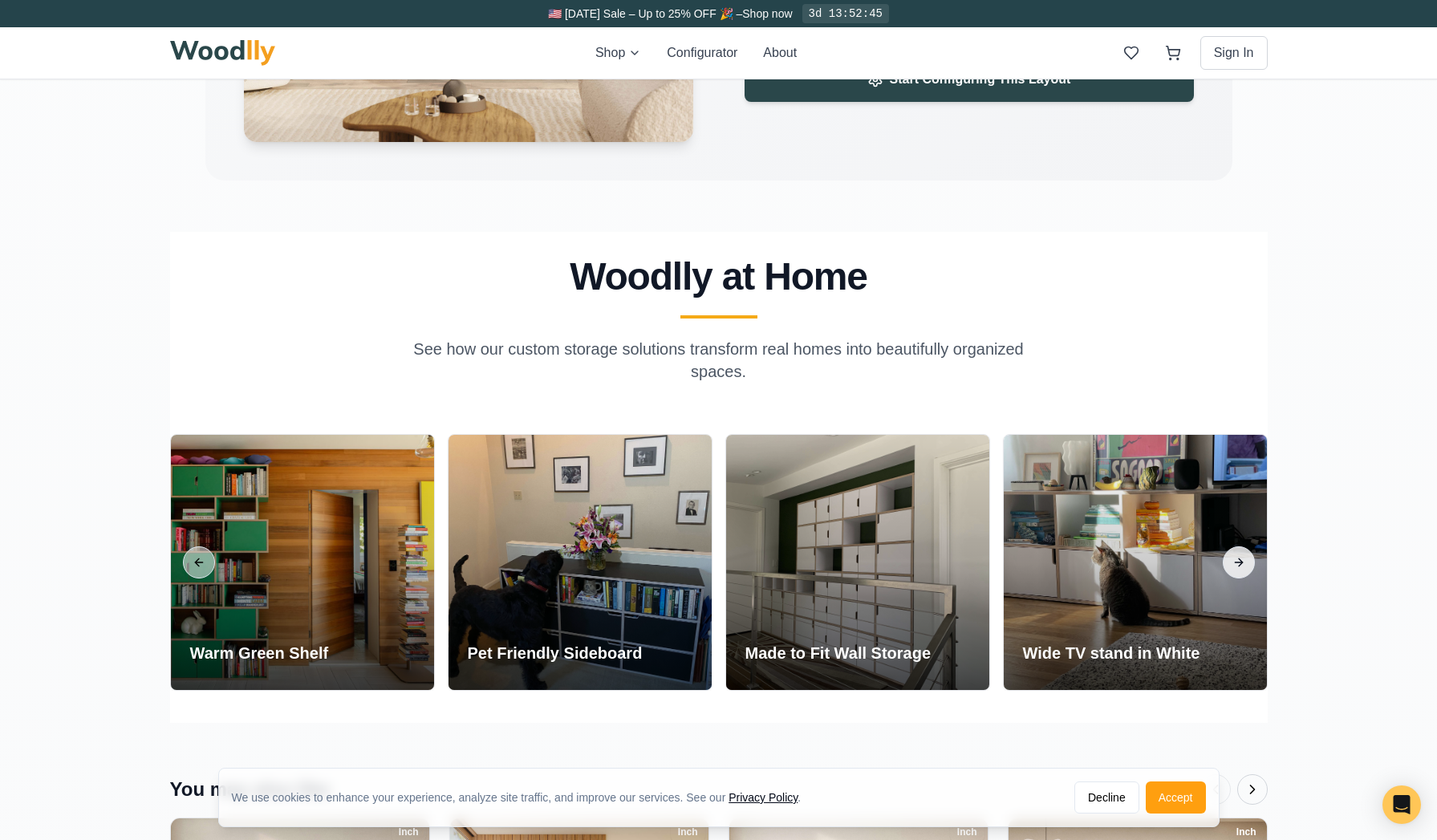
click at [1188, 562] on button "Next slide" at bounding box center [1238, 562] width 32 height 32
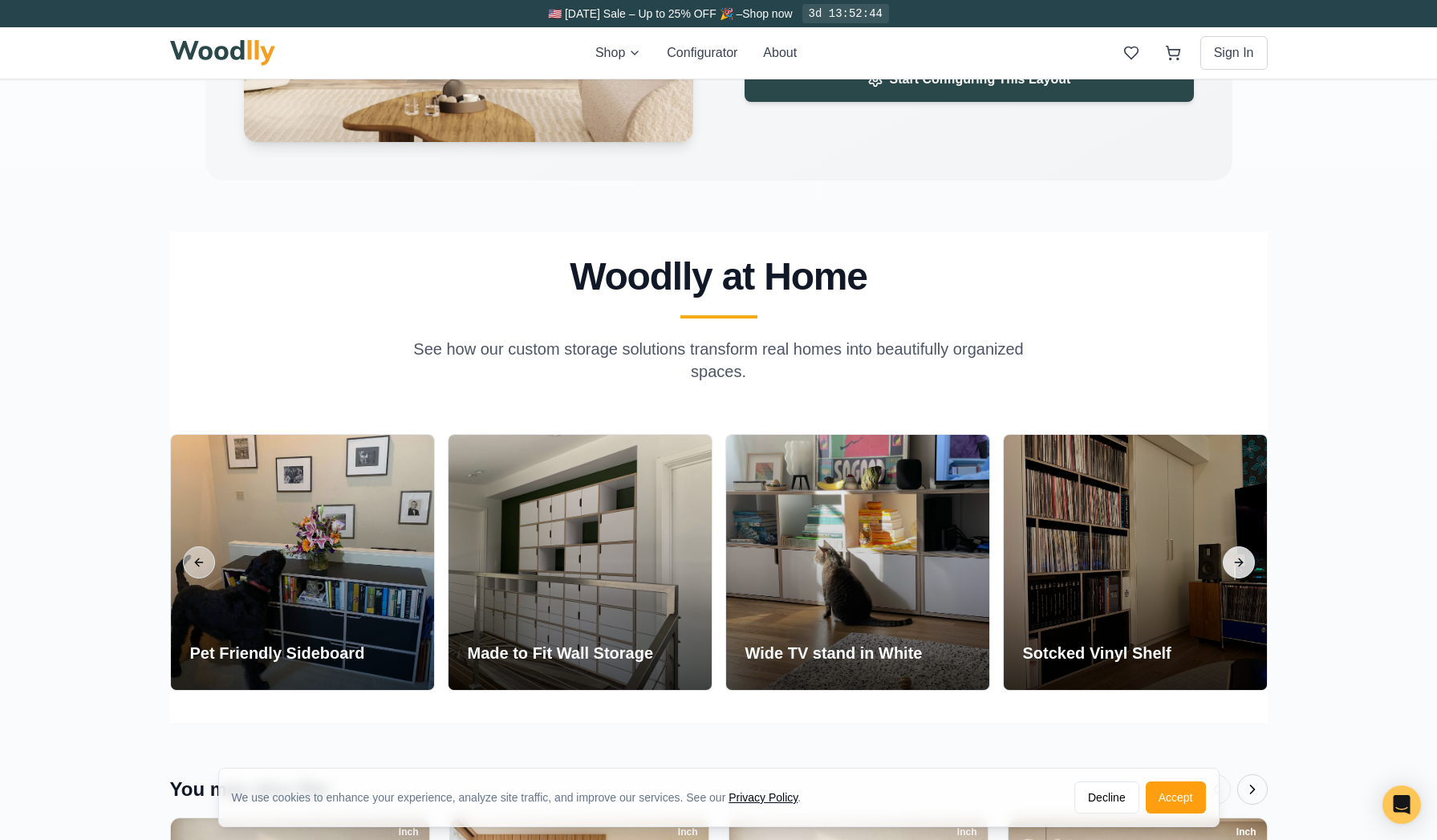
click at [1188, 562] on button "Next slide" at bounding box center [1238, 562] width 32 height 32
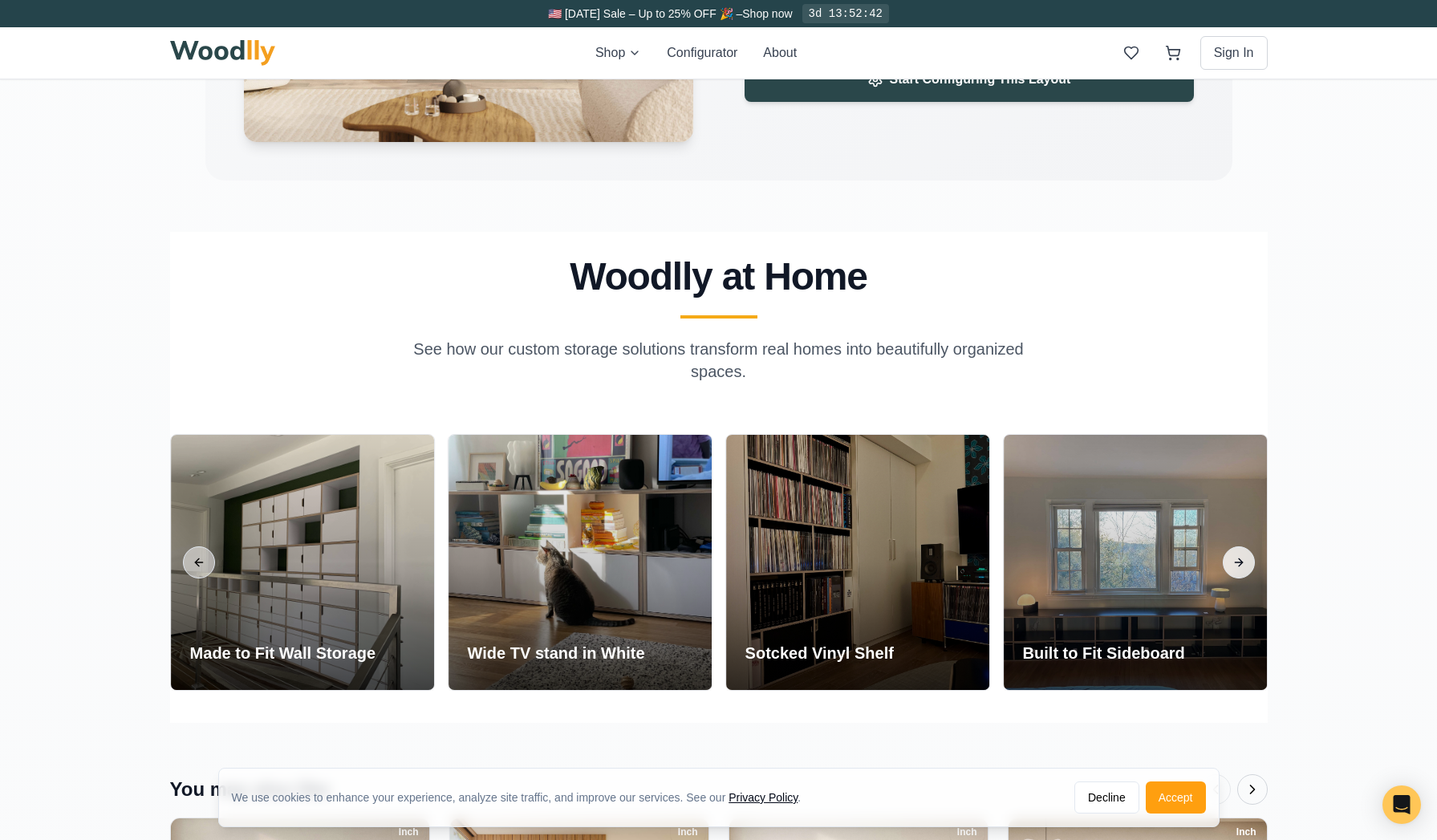
click at [1188, 562] on button "Next slide" at bounding box center [1238, 562] width 32 height 32
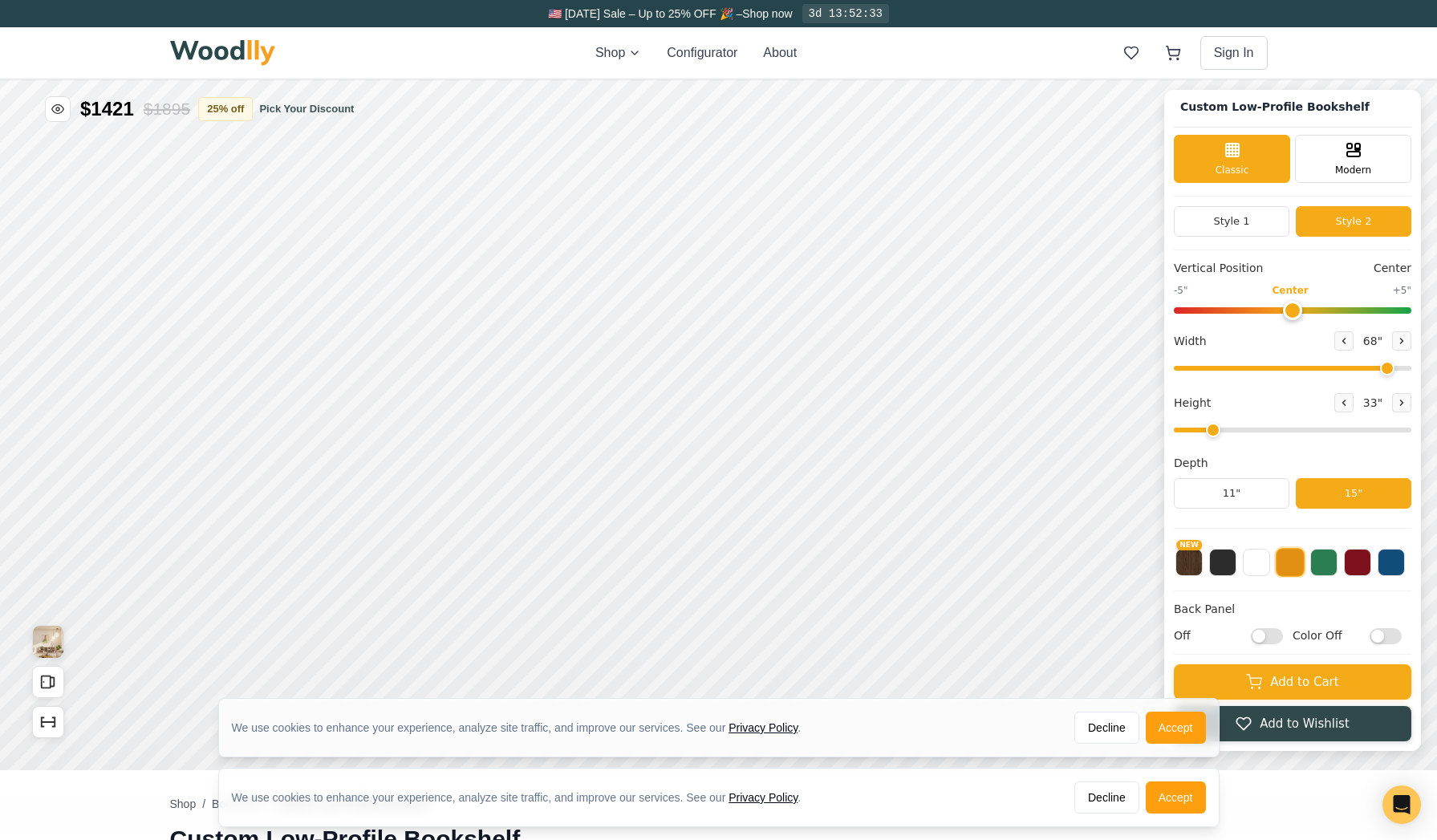
scroll to position [3, 0]
click at [789, 52] on button "About" at bounding box center [780, 52] width 34 height 19
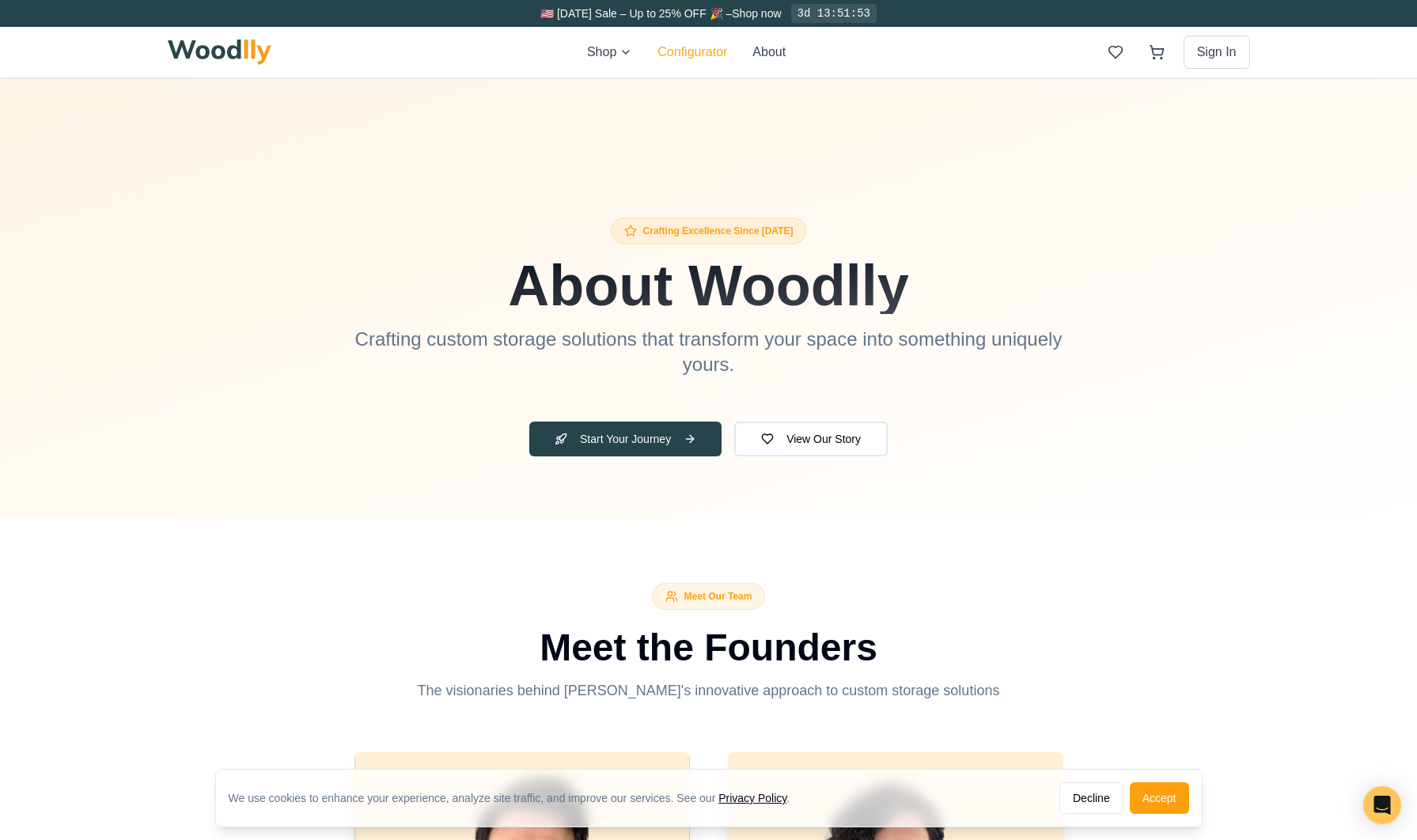
click at [685, 55] on button "Configurator" at bounding box center [692, 52] width 70 height 19
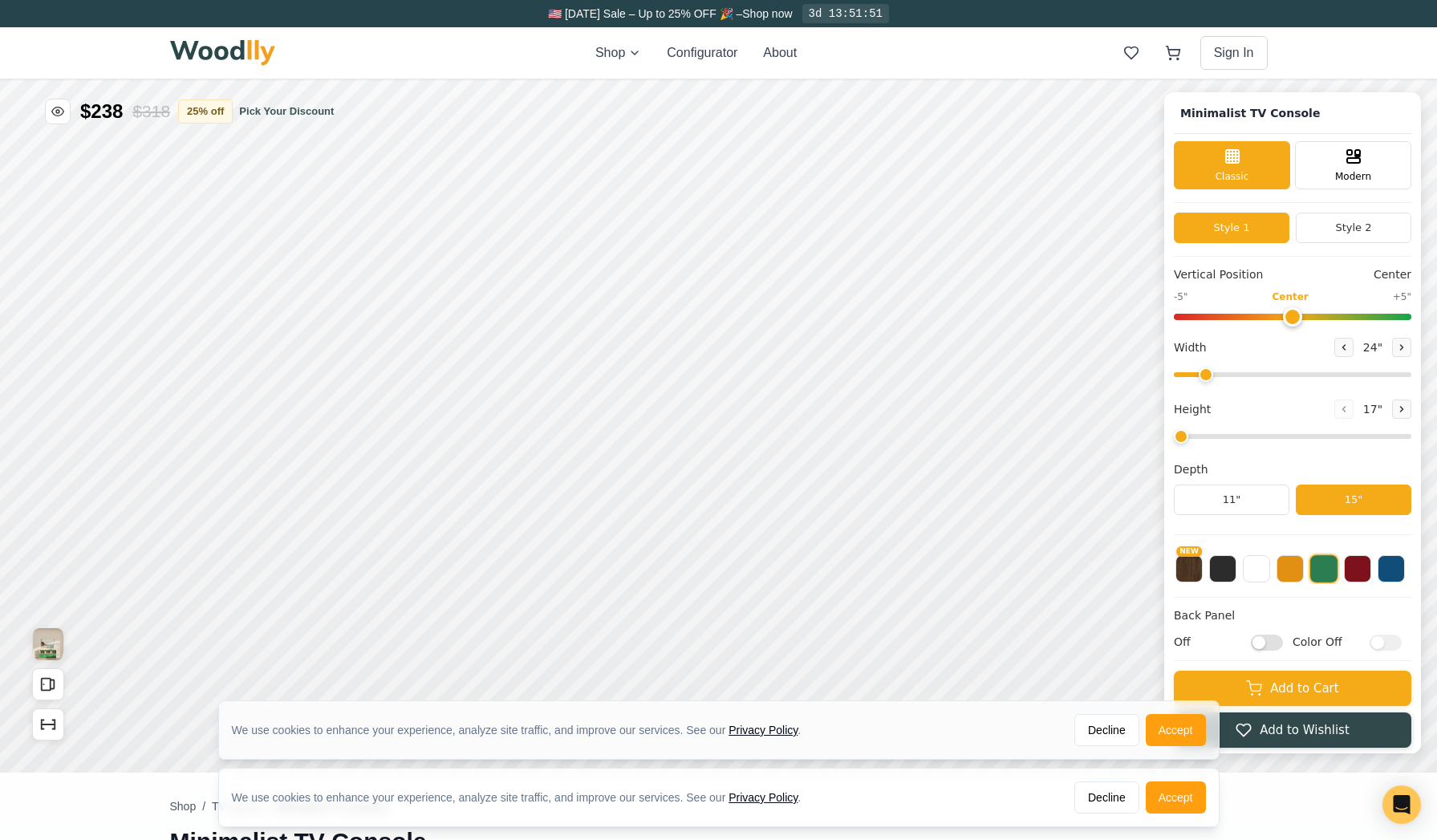
type input "63"
type input "2"
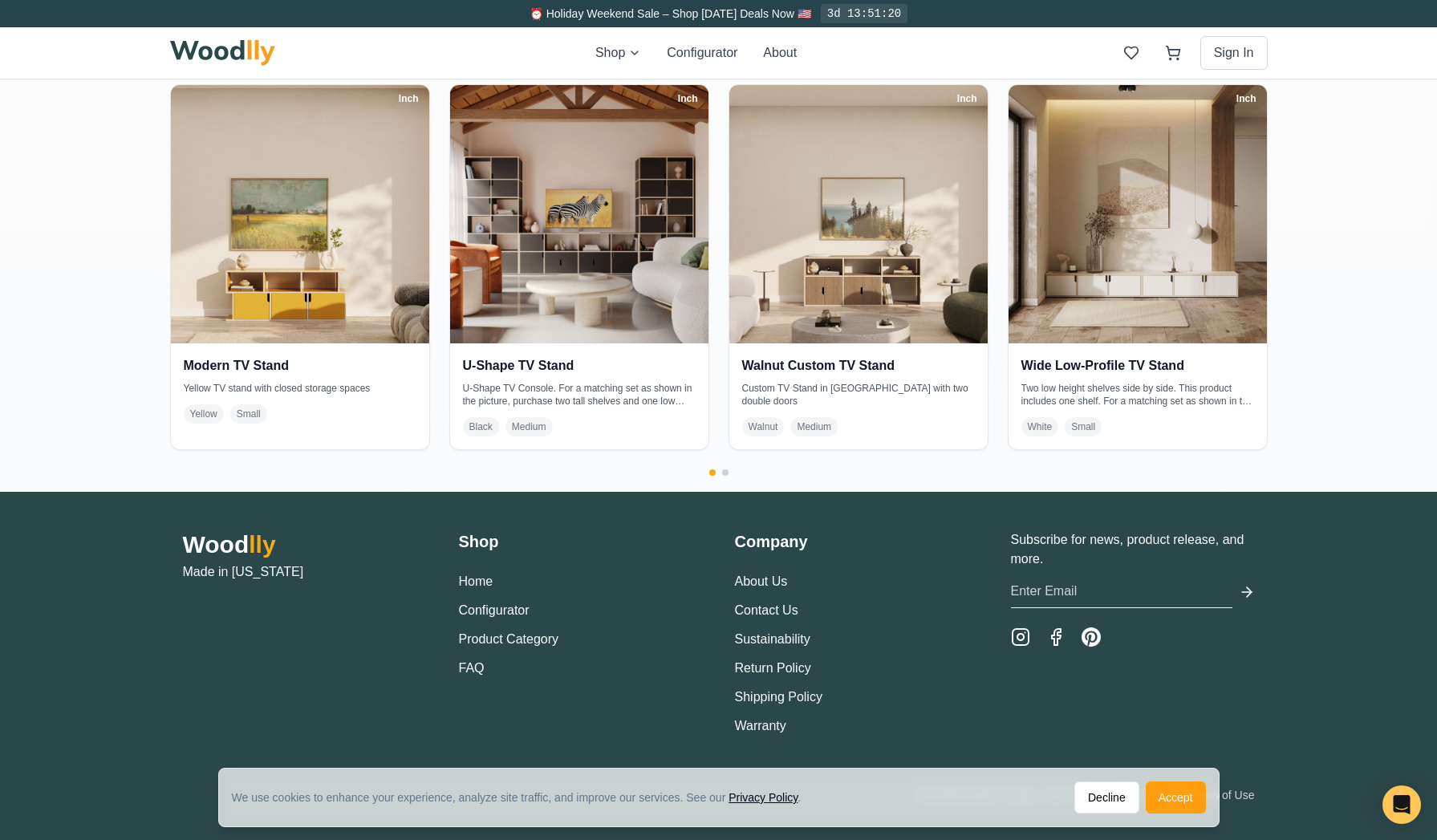
scroll to position [3532, 0]
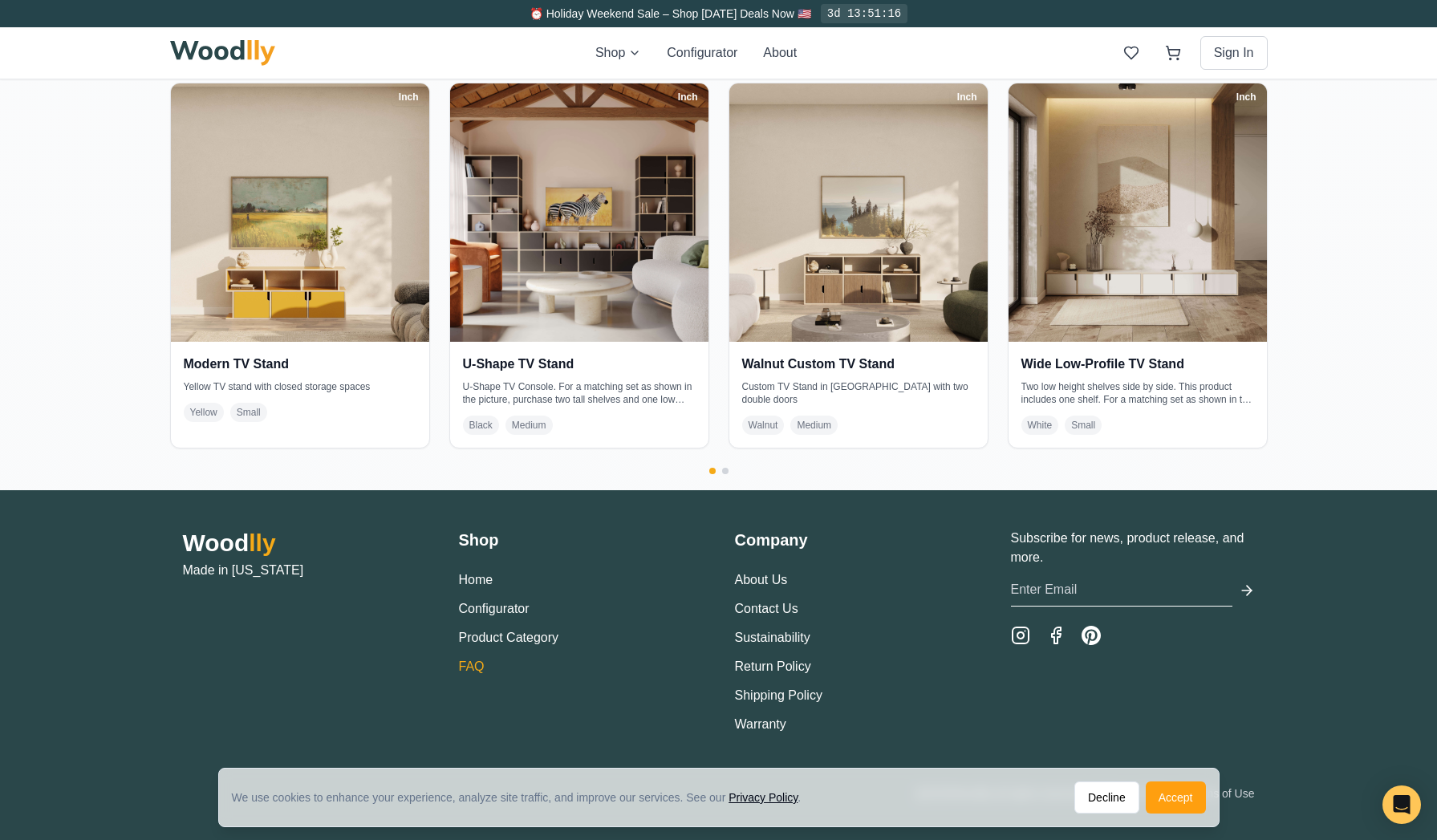
click at [467, 600] on link "FAQ" at bounding box center [471, 666] width 26 height 13
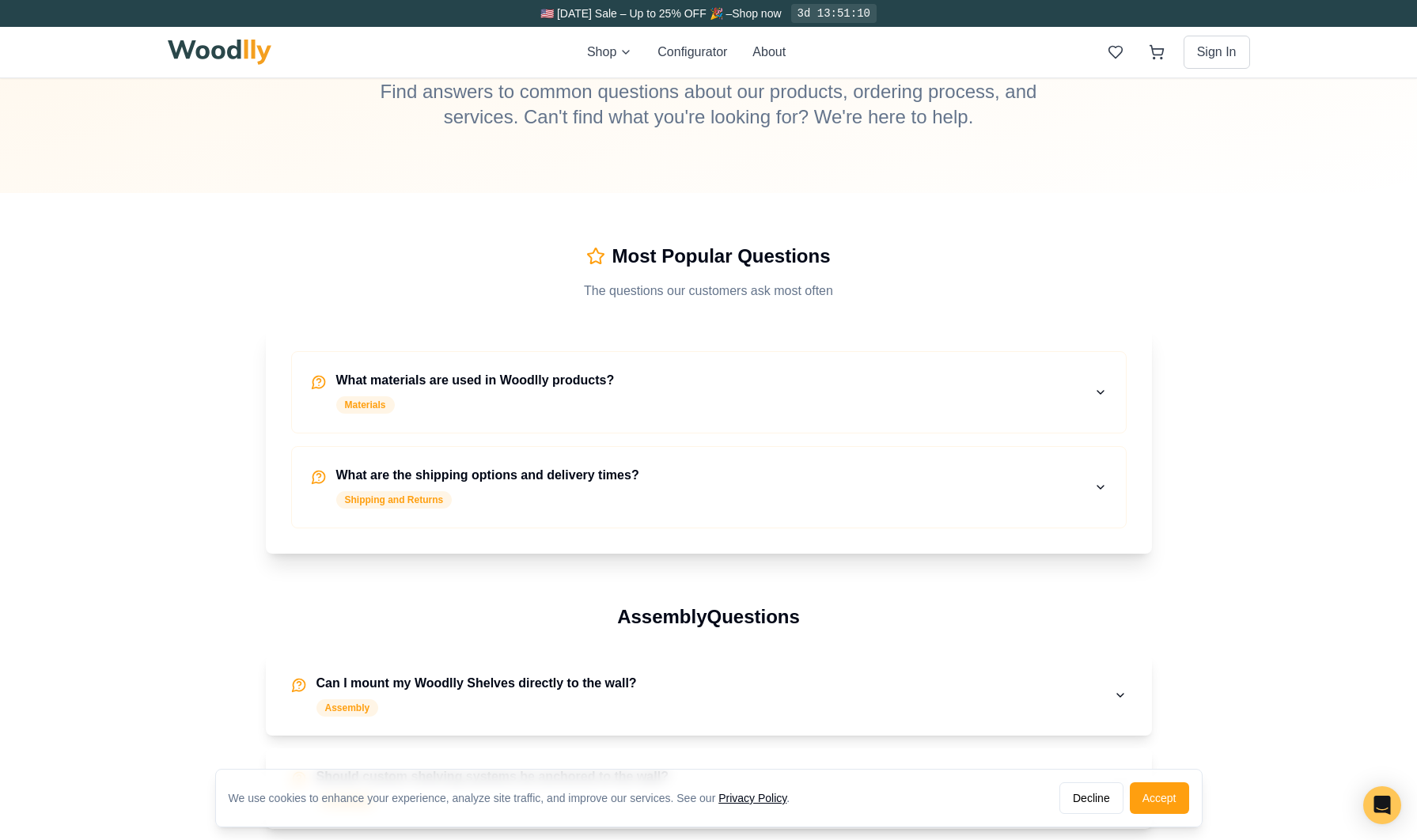
scroll to position [299, 0]
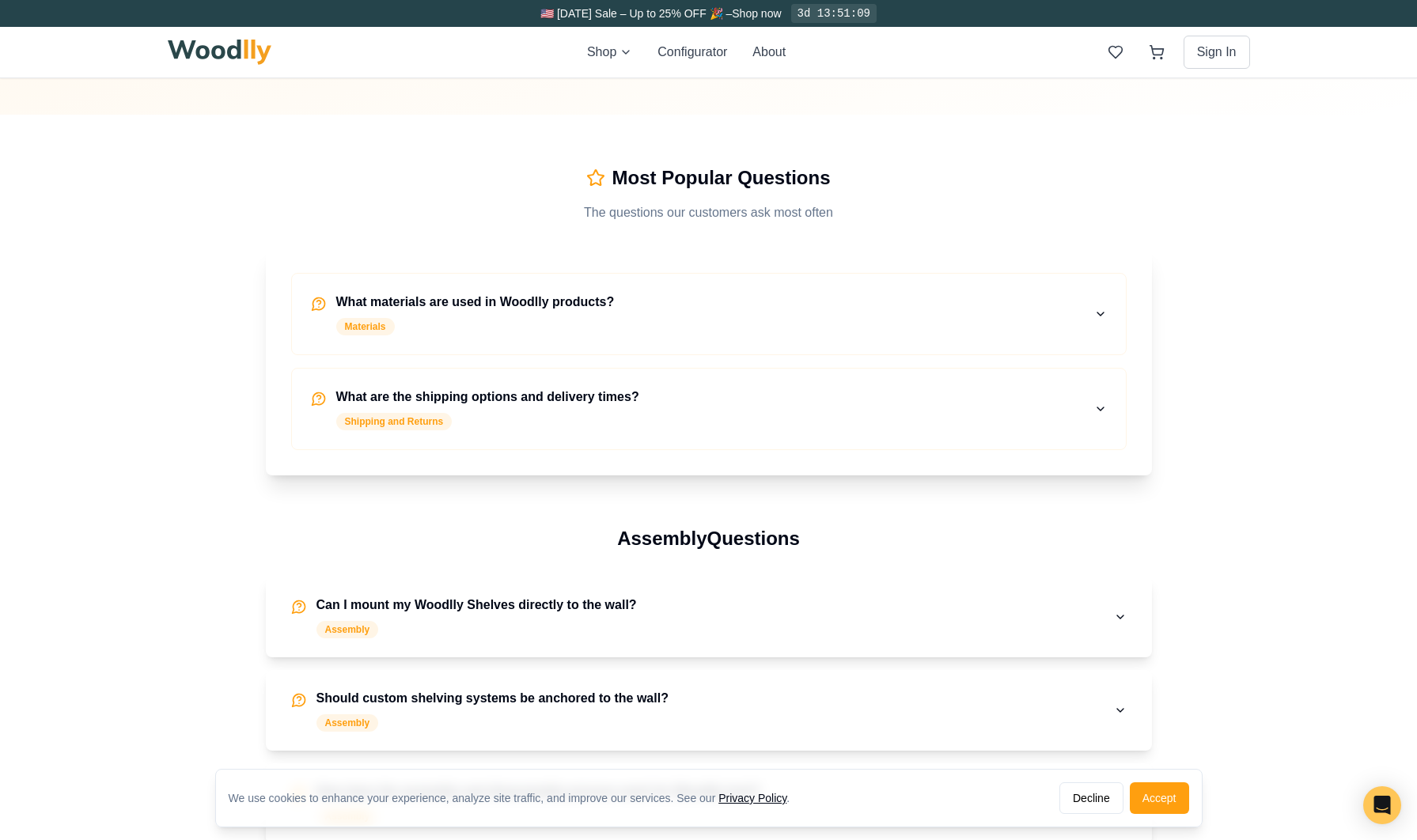
click at [412, 398] on h4 "What are the shipping options and delivery times?" at bounding box center [488, 397] width 303 height 19
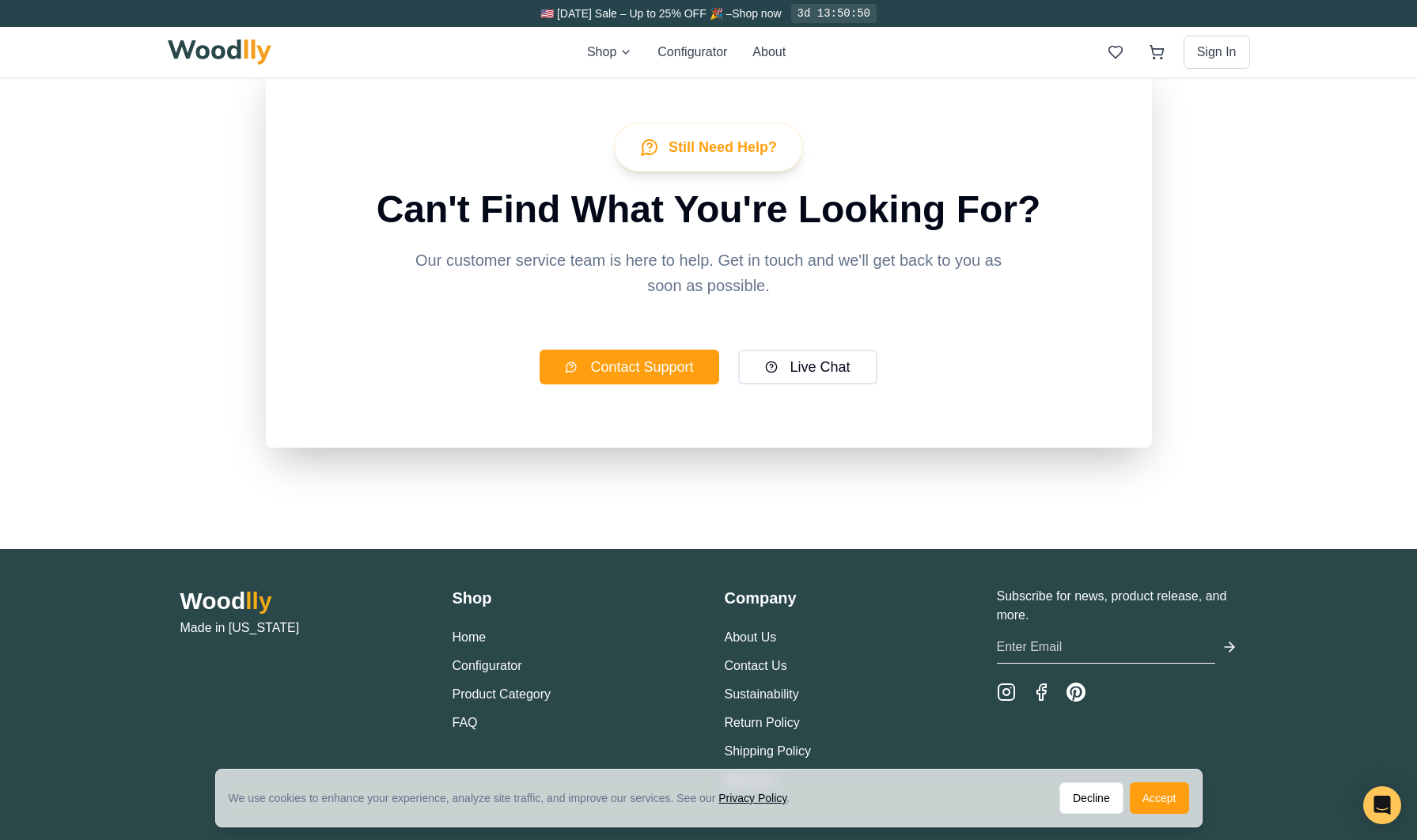
scroll to position [2822, 0]
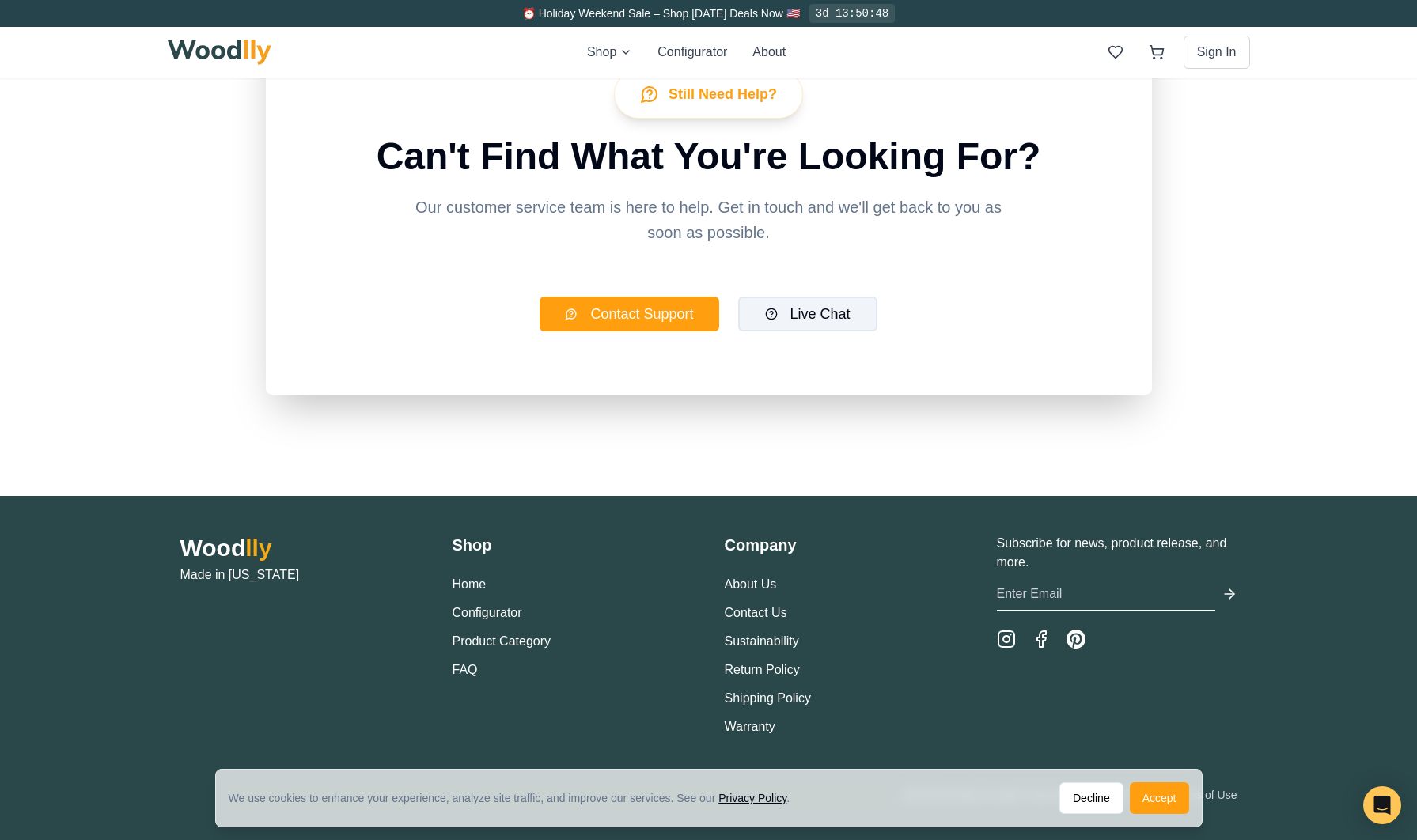
click at [811, 320] on button "Live Chat" at bounding box center [808, 314] width 139 height 34
